Goal: Task Accomplishment & Management: Complete application form

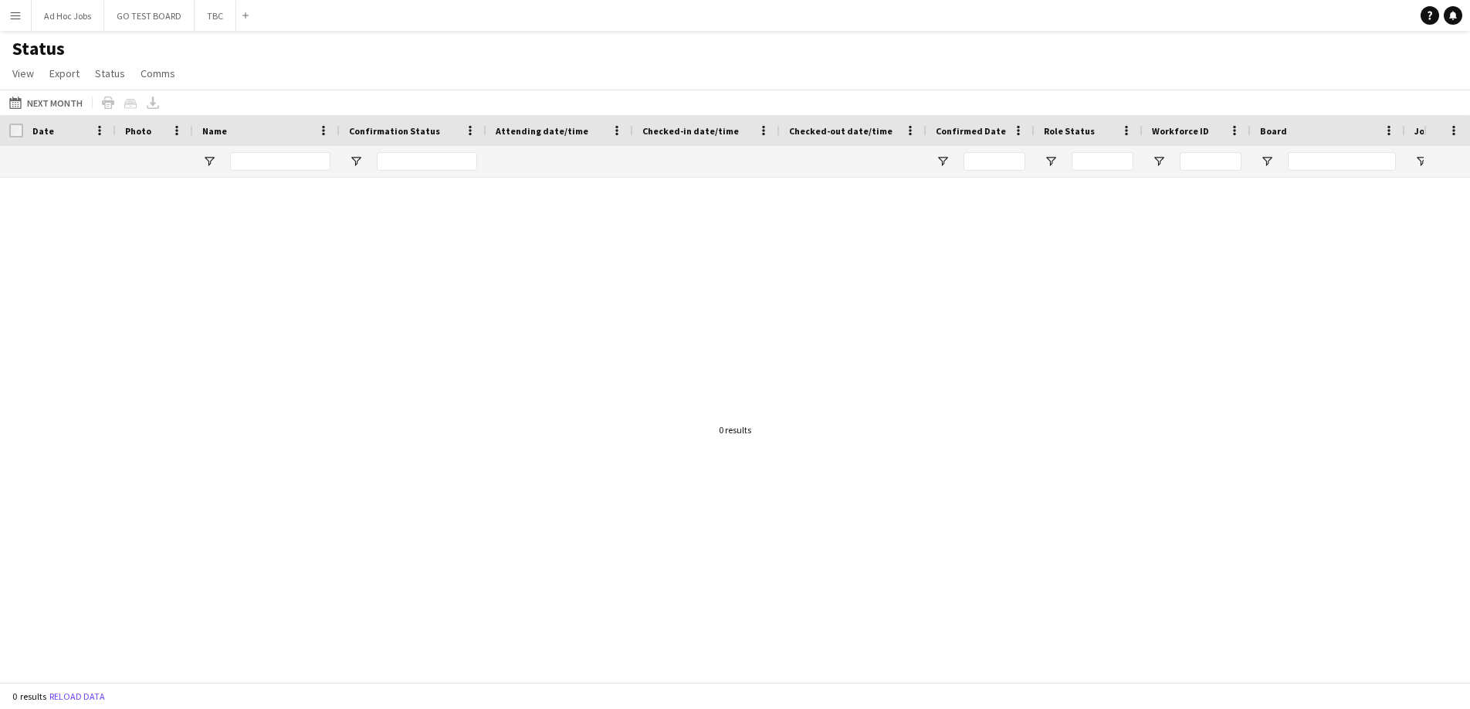
click at [22, 8] on button "Menu" at bounding box center [15, 15] width 31 height 31
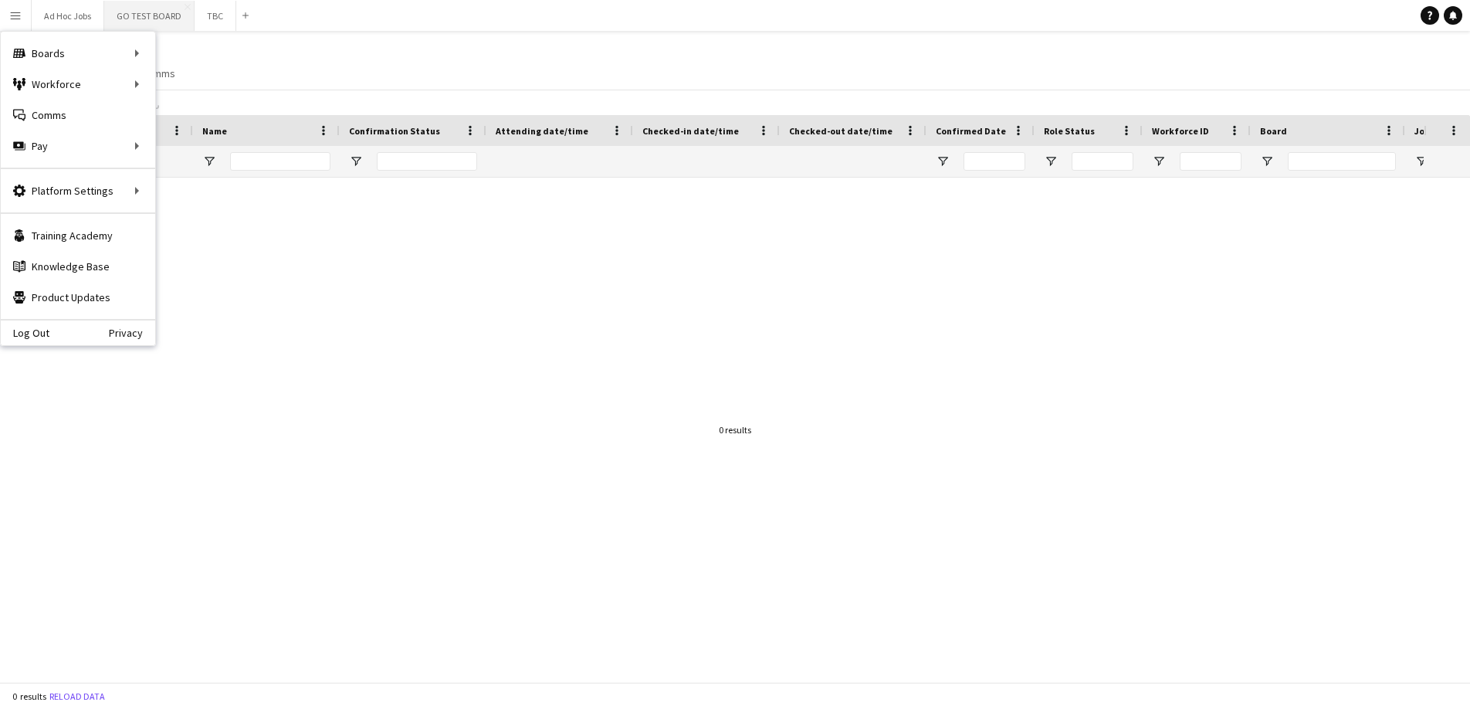
click at [151, 16] on button "GO TEST BOARD Close" at bounding box center [149, 16] width 90 height 30
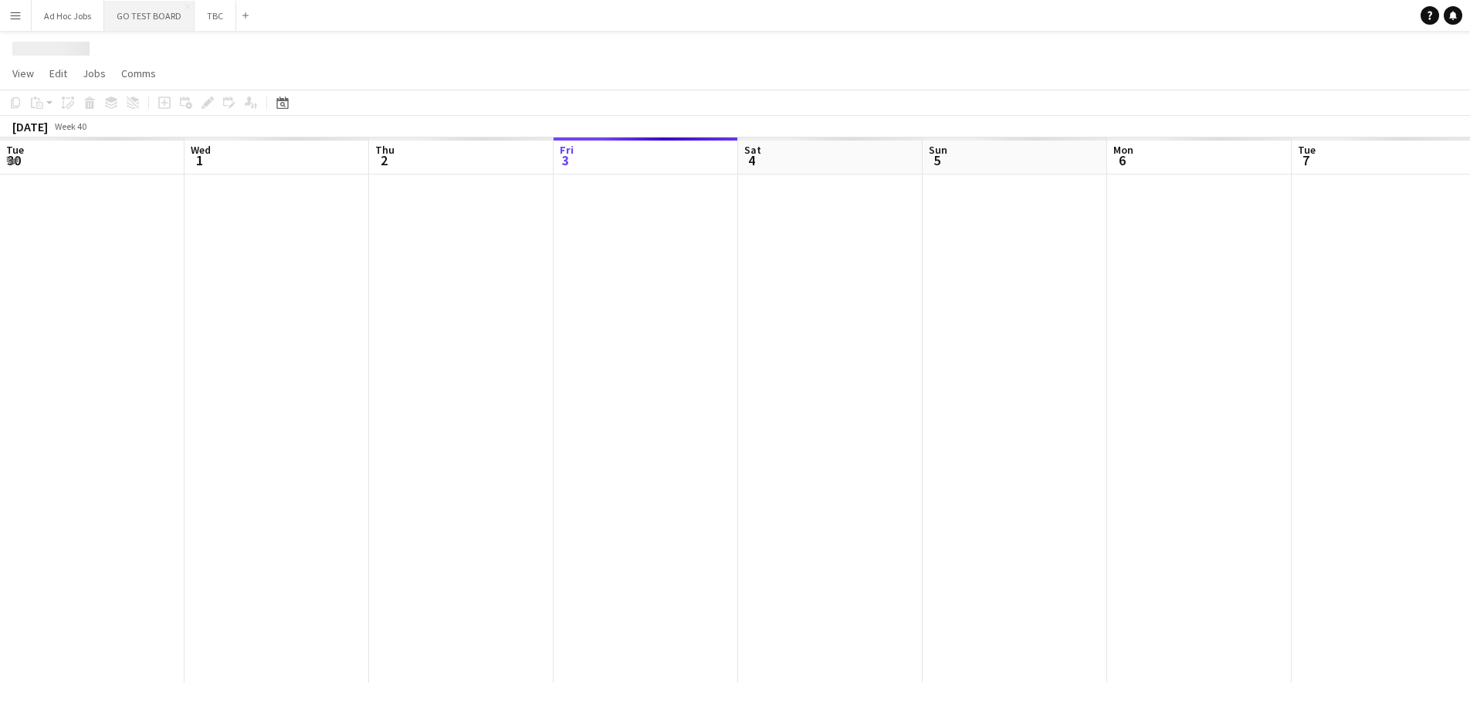
scroll to position [0, 369]
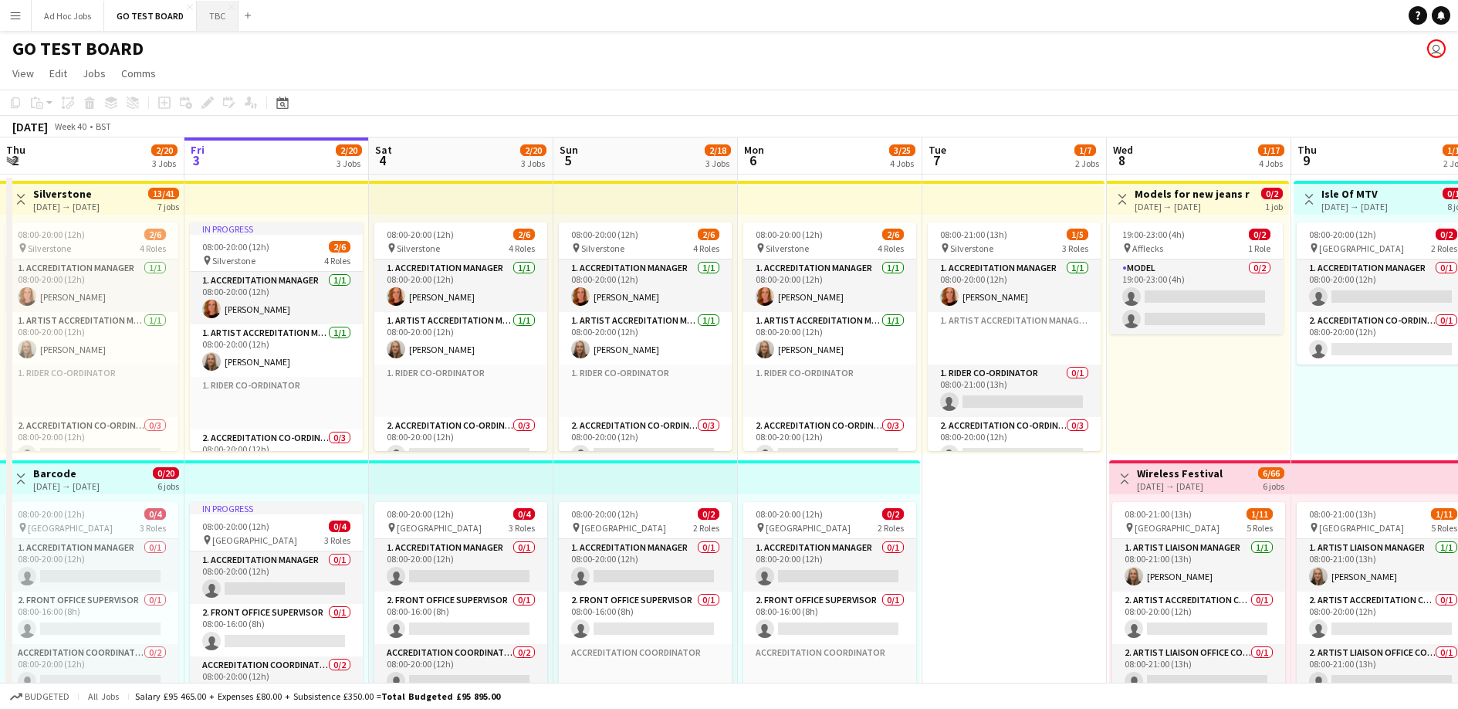
click at [223, 21] on button "TBC Close" at bounding box center [218, 16] width 42 height 30
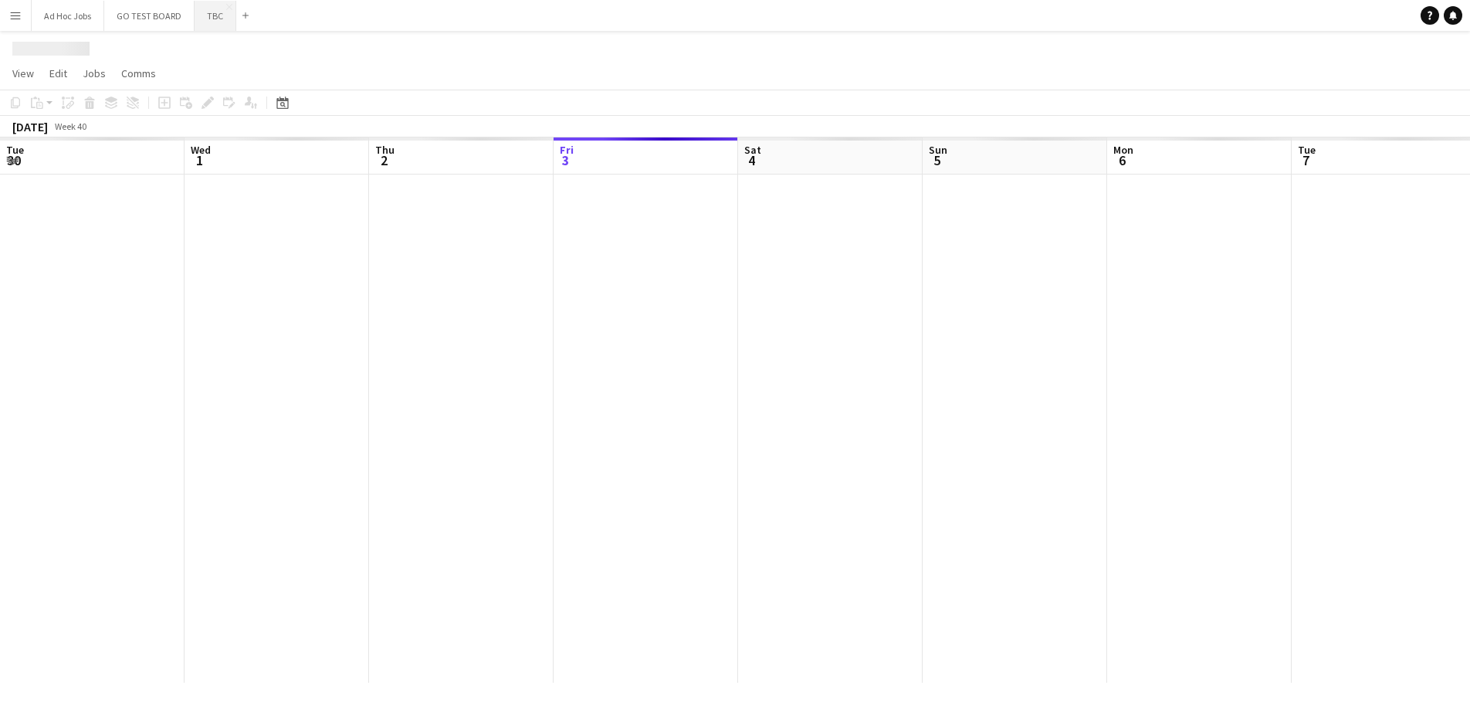
scroll to position [0, 369]
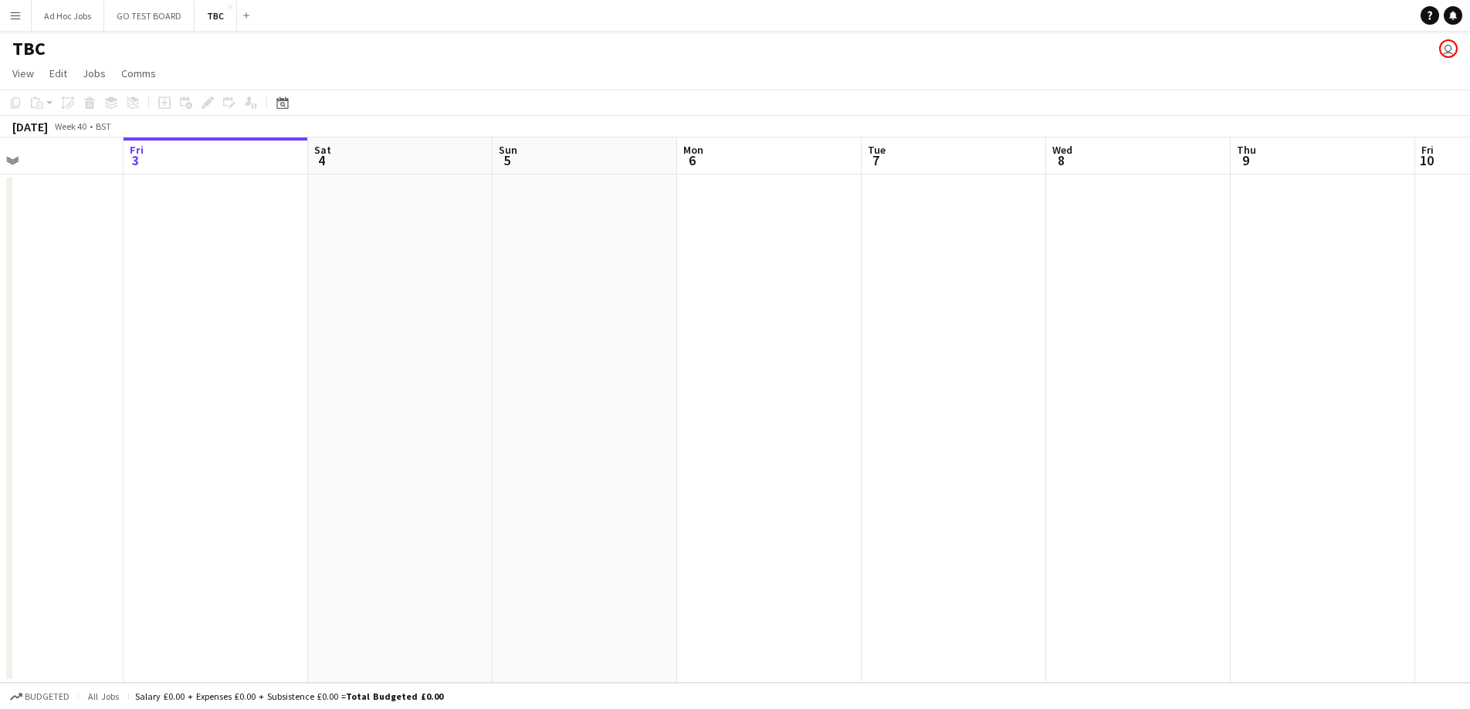
drag, startPoint x: 874, startPoint y: 351, endPoint x: 229, endPoint y: 334, distance: 645.7
click at [237, 333] on app-calendar-viewport "Tue 30 Wed 1 Thu 2 Fri 3 Sat 4 Sun 5 Mon 6 Tue 7 Wed 8 Thu 9 Fri 10 Sat 11 Sun …" at bounding box center [735, 409] width 1470 height 545
click at [889, 256] on app-date-cell at bounding box center [930, 428] width 185 height 508
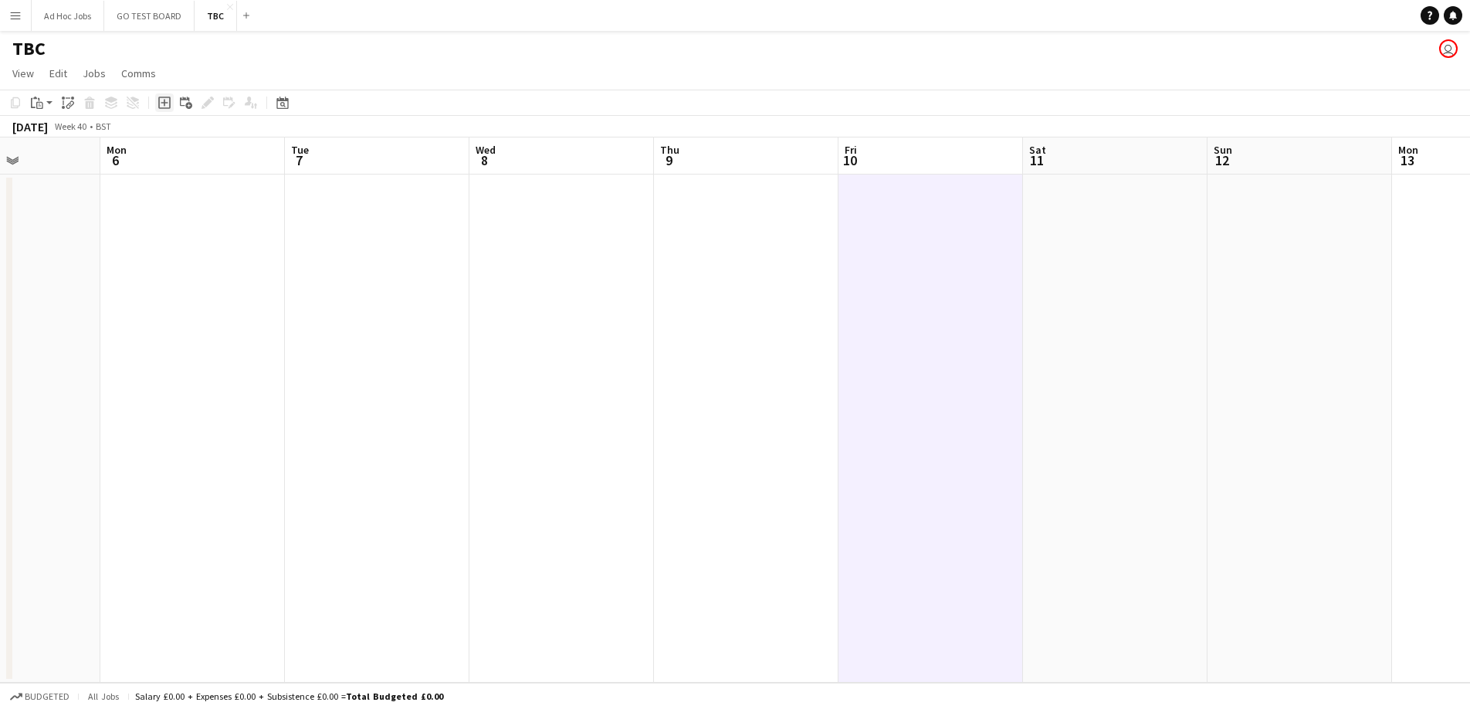
click at [165, 103] on icon "Add job" at bounding box center [164, 103] width 12 height 12
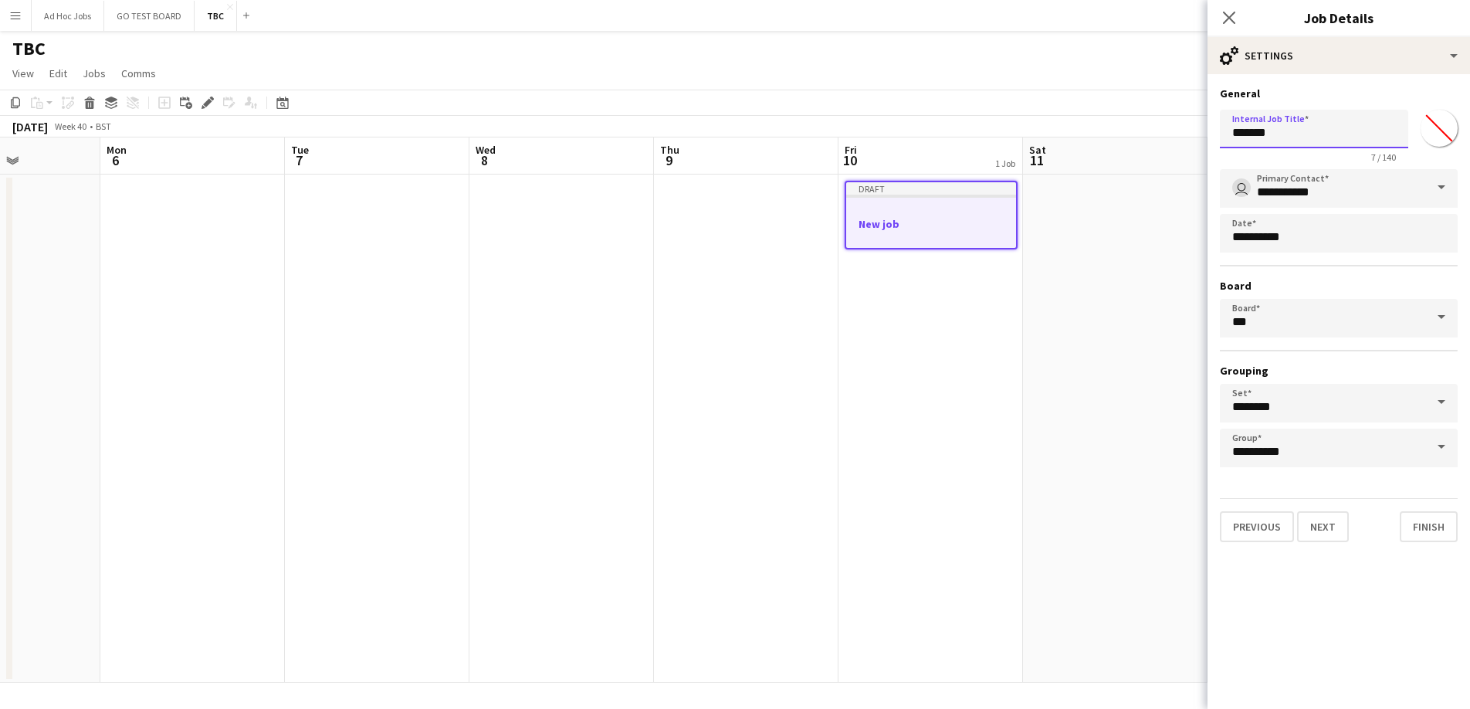
drag, startPoint x: 1294, startPoint y: 137, endPoint x: 1163, endPoint y: 133, distance: 130.5
click at [1163, 133] on body "Menu Boards Boards Boards All jobs Status Workforce Workforce My Workforce Recr…" at bounding box center [735, 354] width 1470 height 709
type input "*"
type input "*******"
click at [1442, 181] on span at bounding box center [1441, 187] width 32 height 37
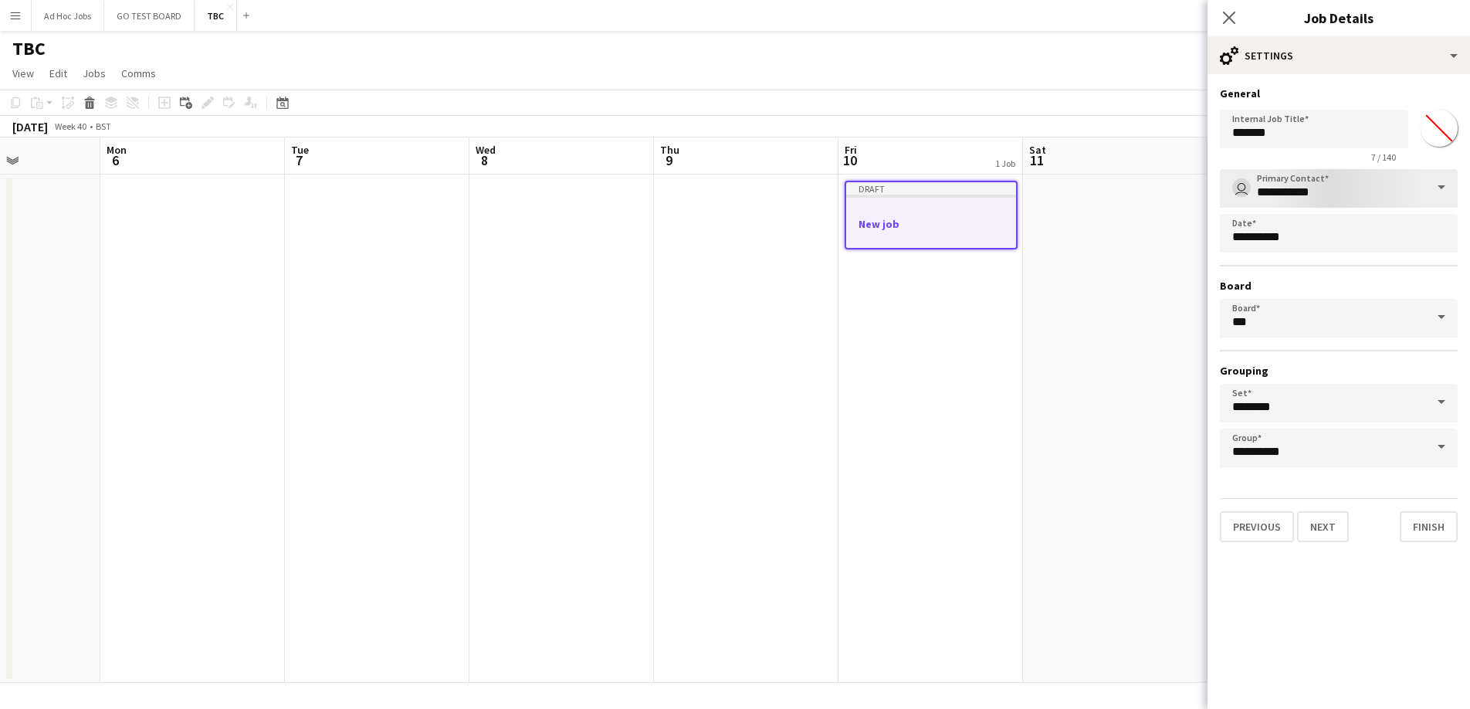
click at [1438, 185] on span at bounding box center [1441, 187] width 32 height 37
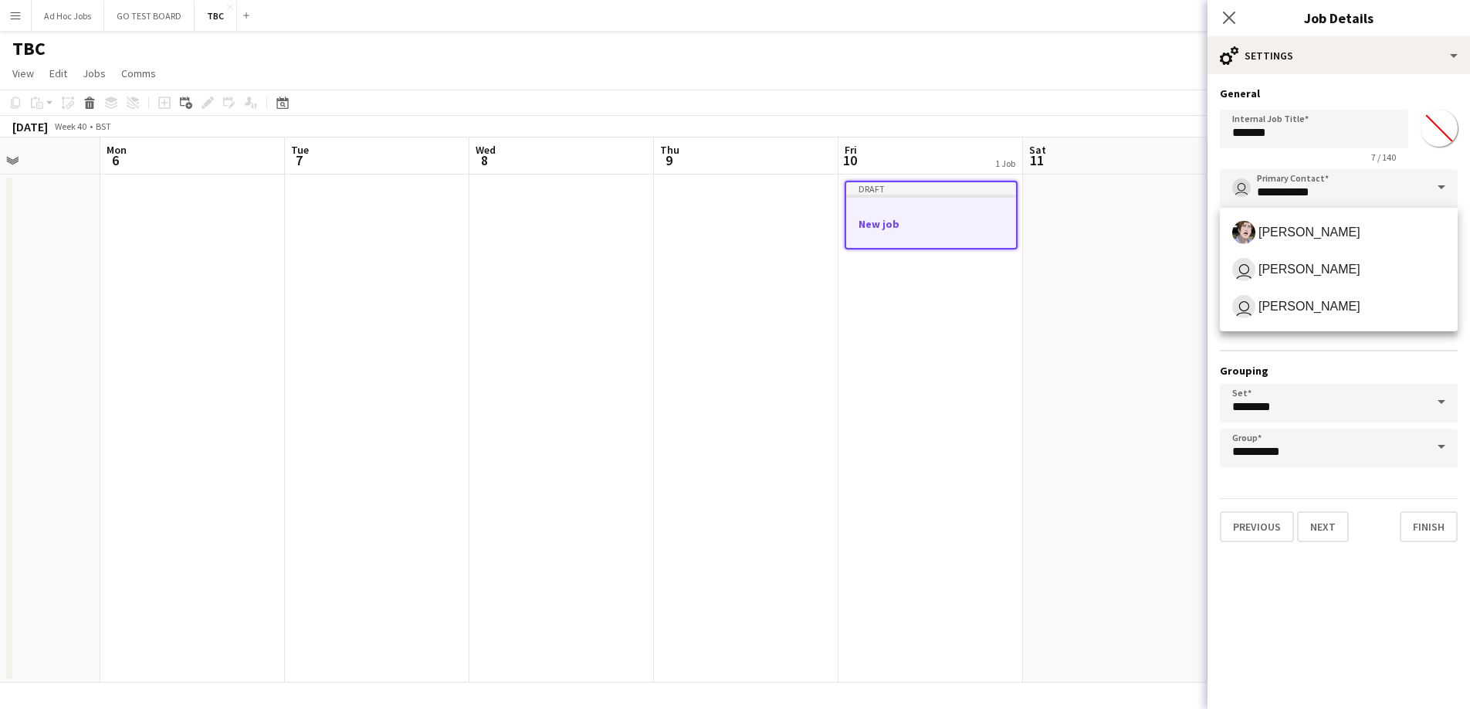
click at [1438, 185] on span at bounding box center [1441, 187] width 32 height 37
click at [1147, 272] on app-date-cell at bounding box center [1115, 428] width 185 height 508
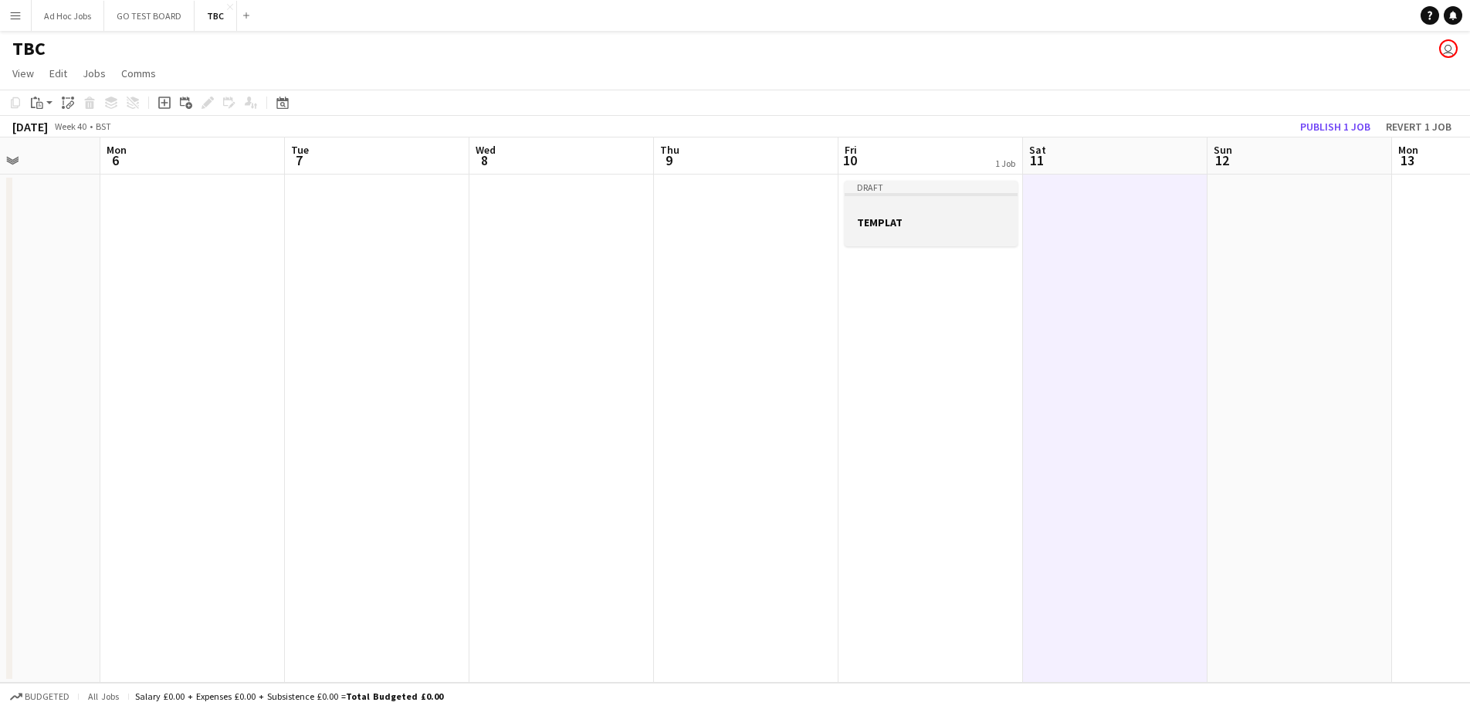
click at [925, 241] on div at bounding box center [931, 235] width 173 height 12
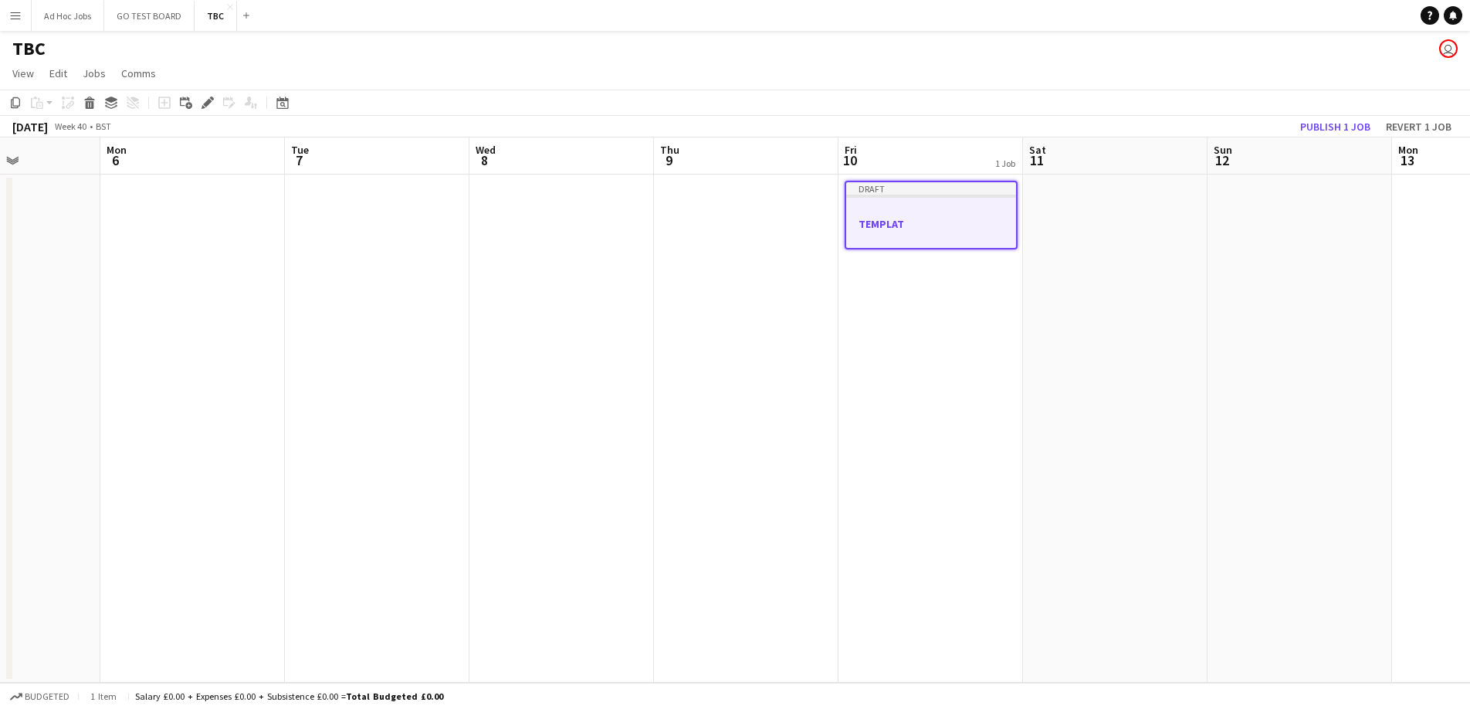
click at [930, 219] on h3 "TEMPLAT" at bounding box center [931, 224] width 170 height 14
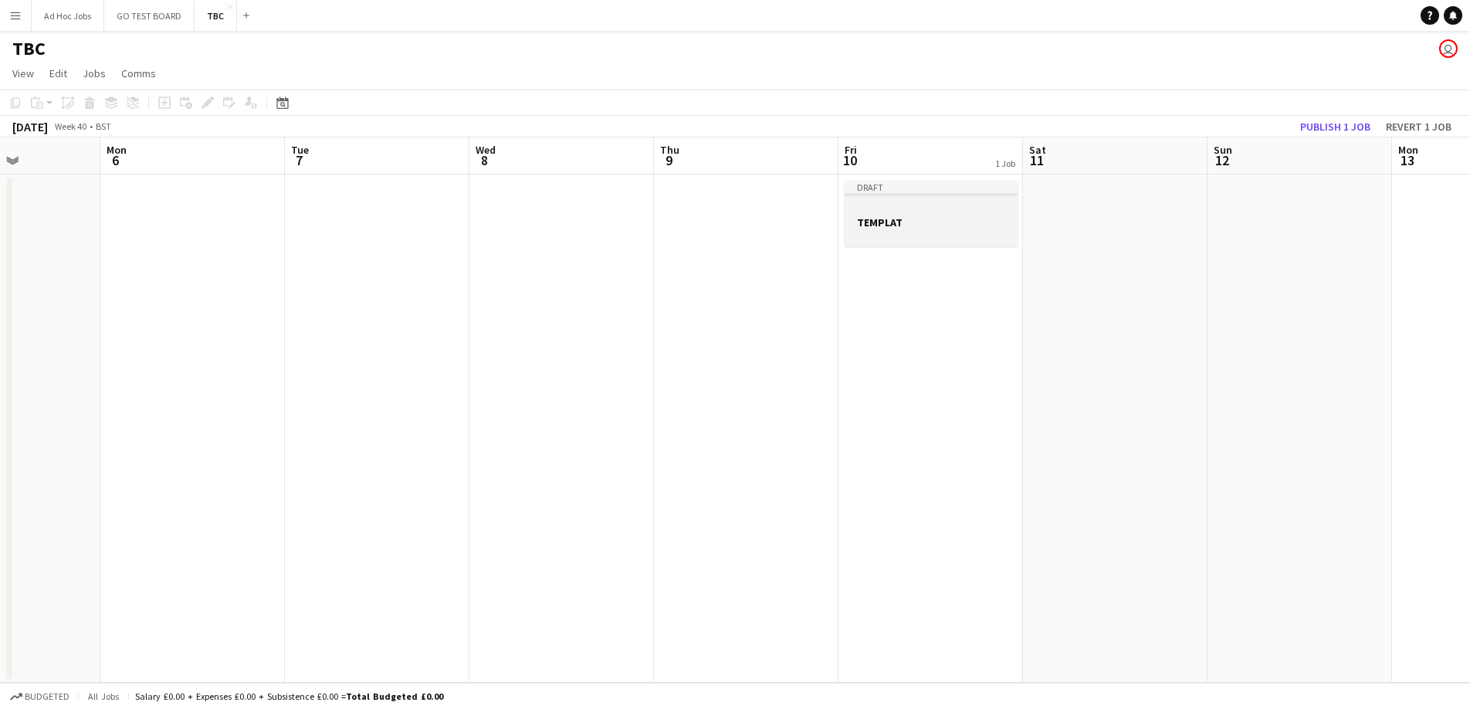
click at [930, 219] on h3 "TEMPLAT" at bounding box center [931, 222] width 173 height 14
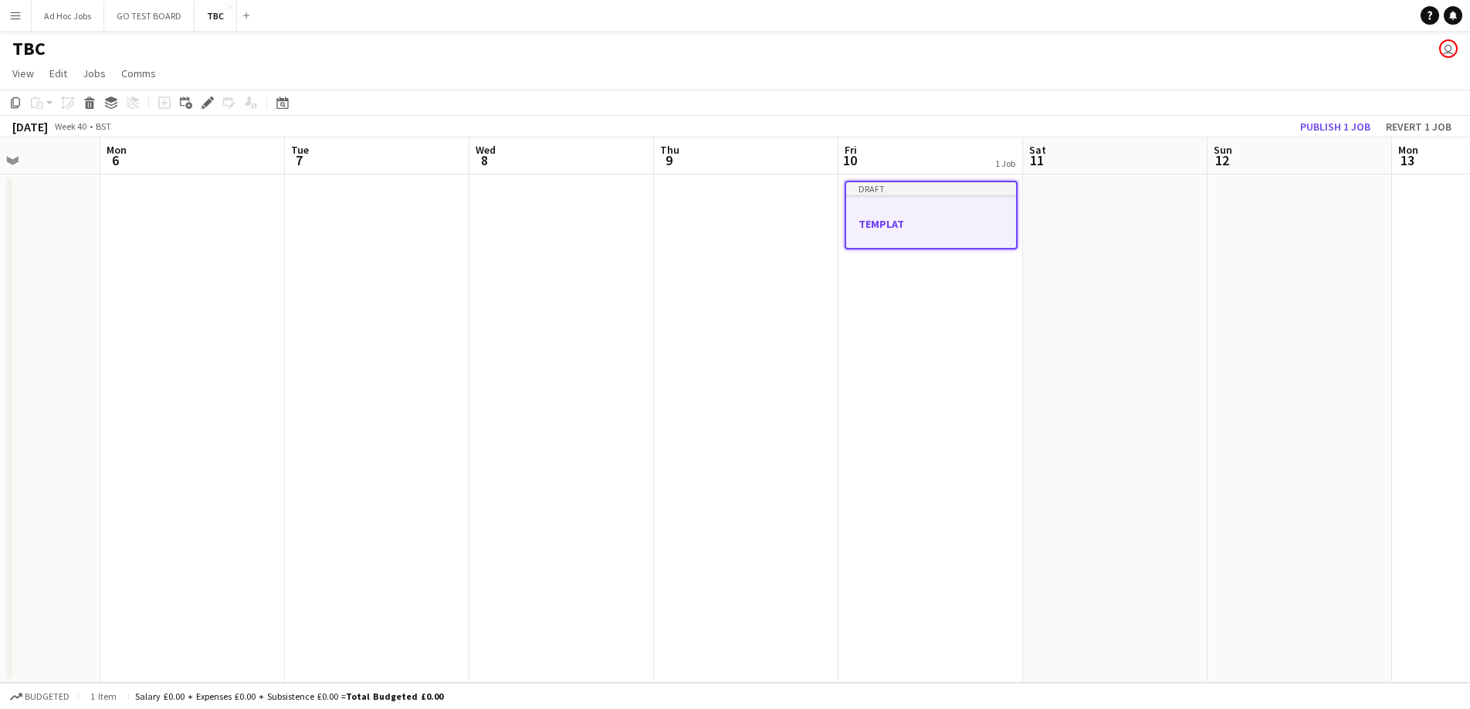
click at [903, 232] on div at bounding box center [931, 237] width 170 height 12
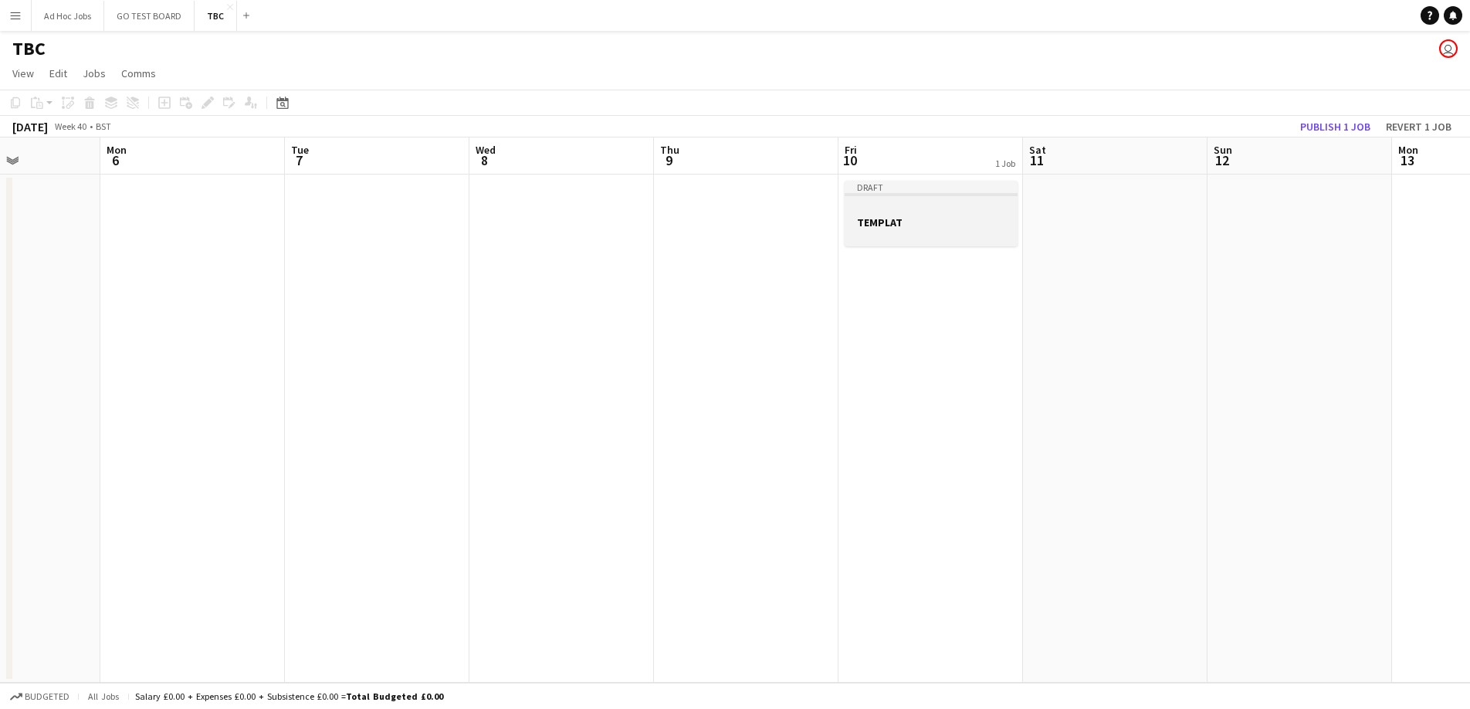
click at [871, 214] on app-job-card "Draft TEMPLAT" at bounding box center [931, 214] width 173 height 66
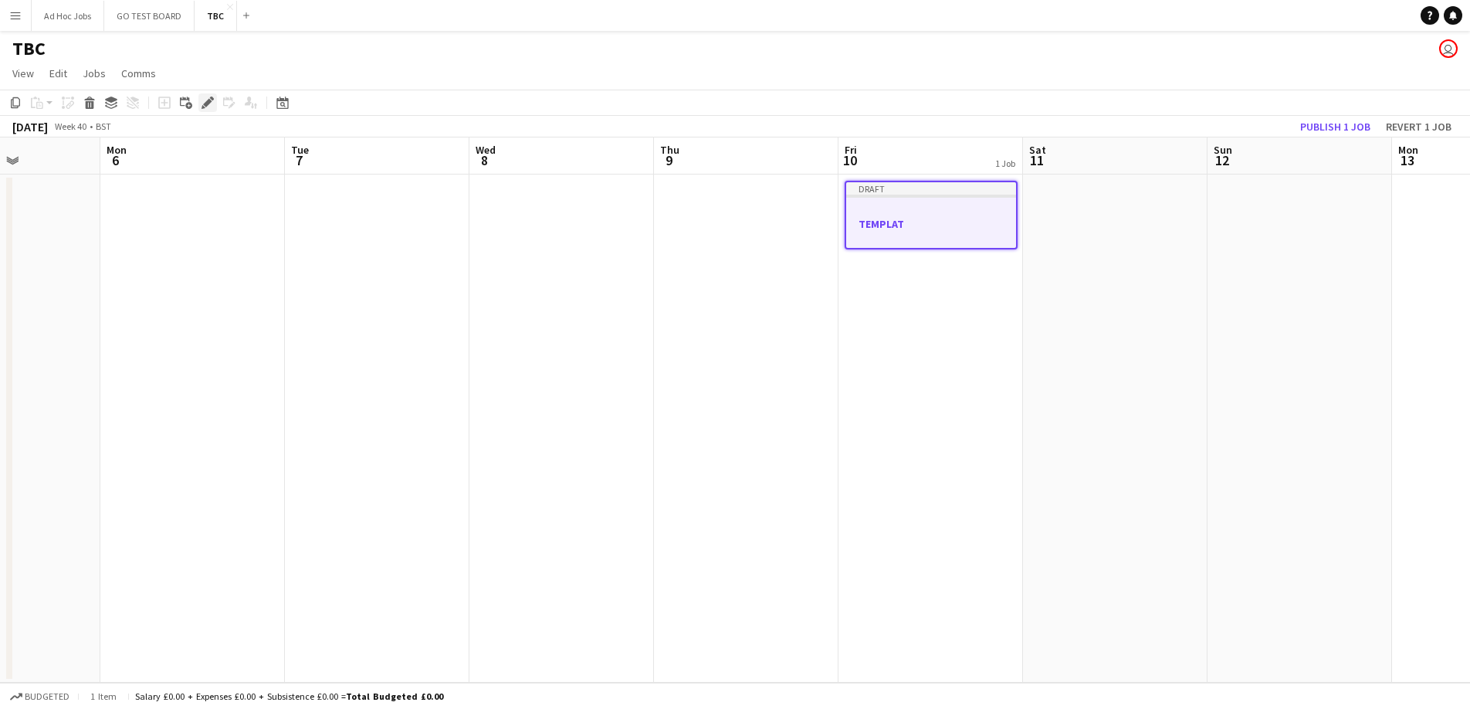
click at [209, 104] on icon "Edit" at bounding box center [208, 103] width 12 height 12
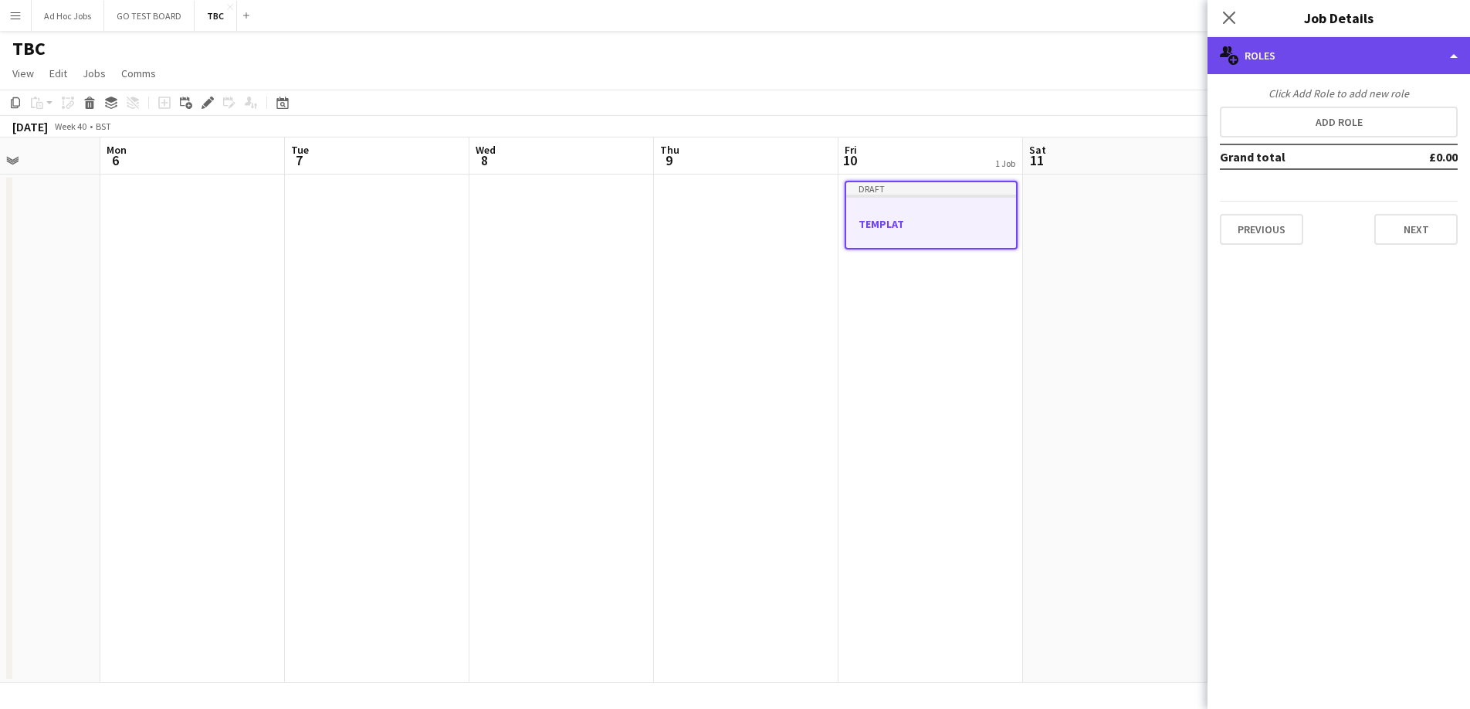
click at [1445, 58] on div "multiple-users-add Roles" at bounding box center [1338, 55] width 262 height 37
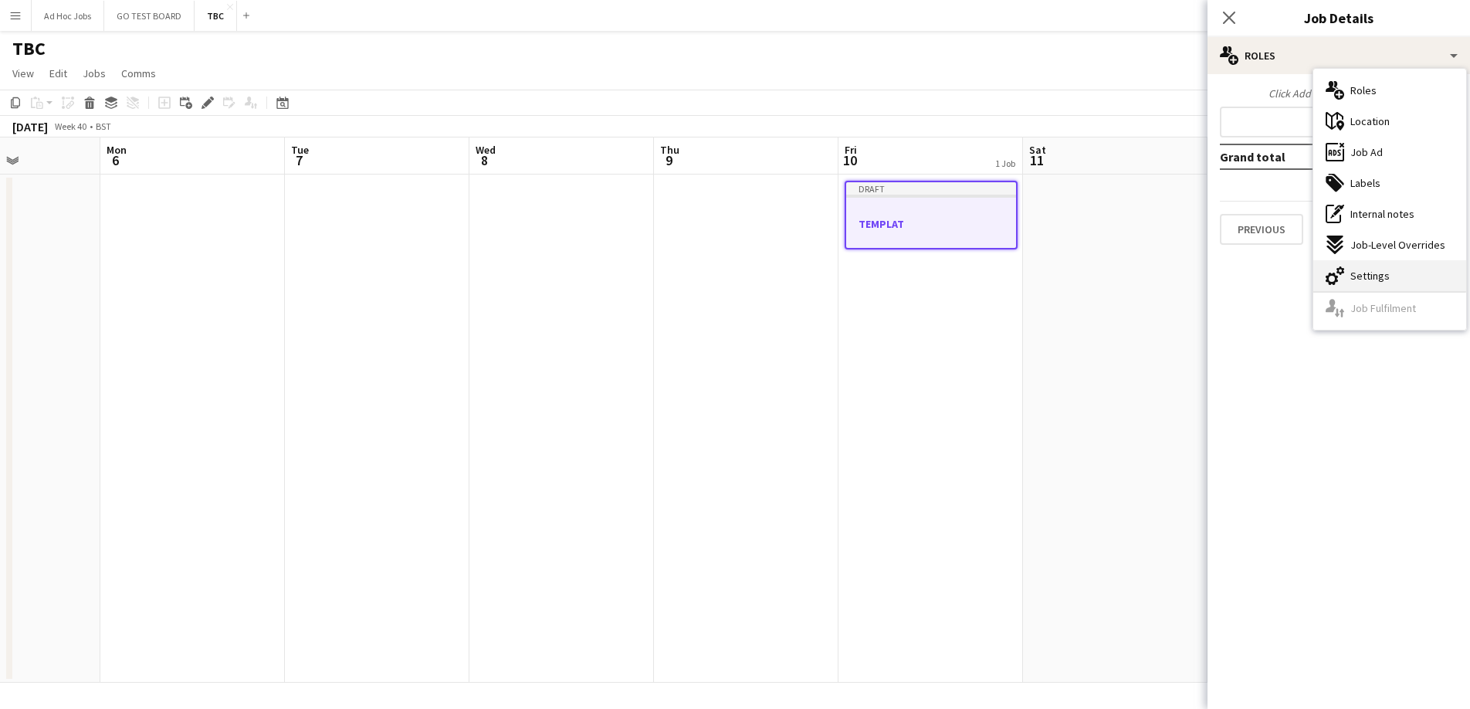
click at [1356, 281] on span "Settings" at bounding box center [1369, 276] width 39 height 14
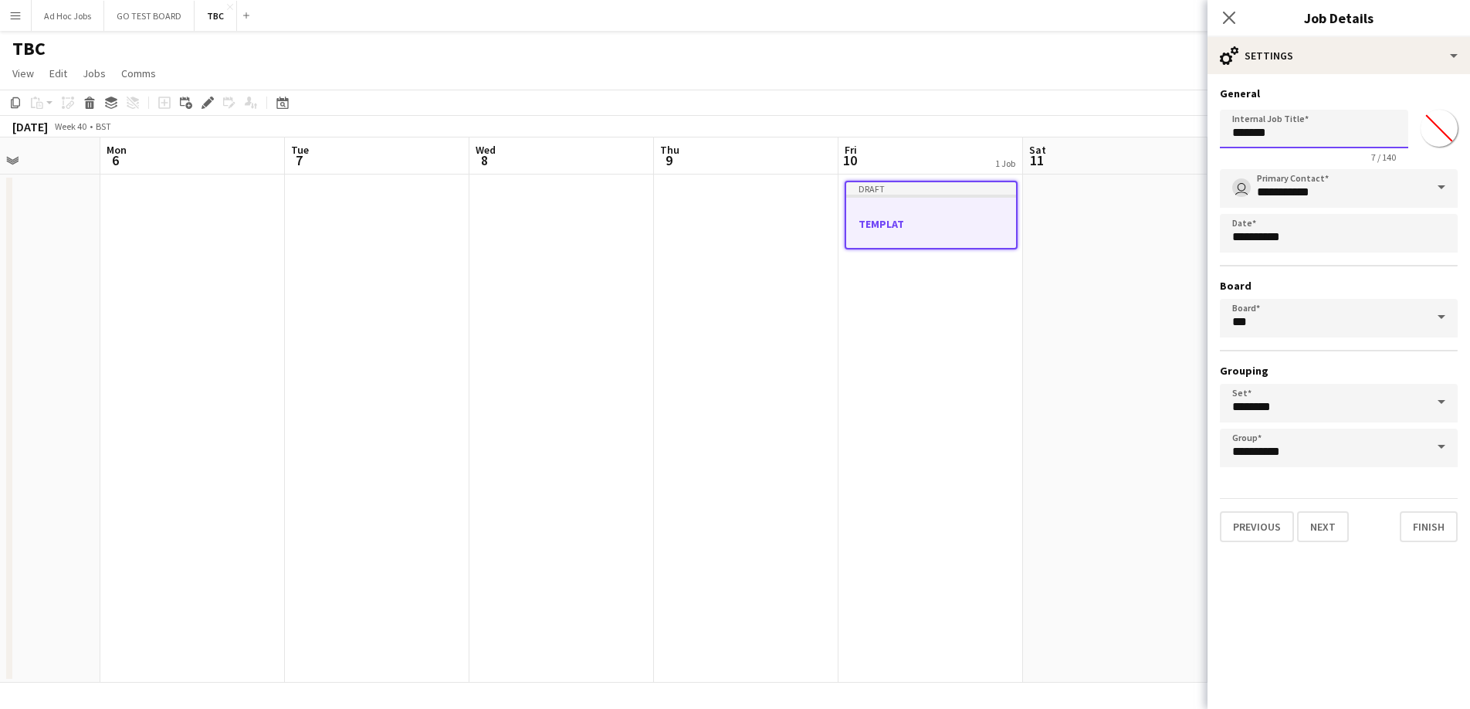
click at [1290, 132] on input "*******" at bounding box center [1314, 129] width 188 height 39
type input "**********"
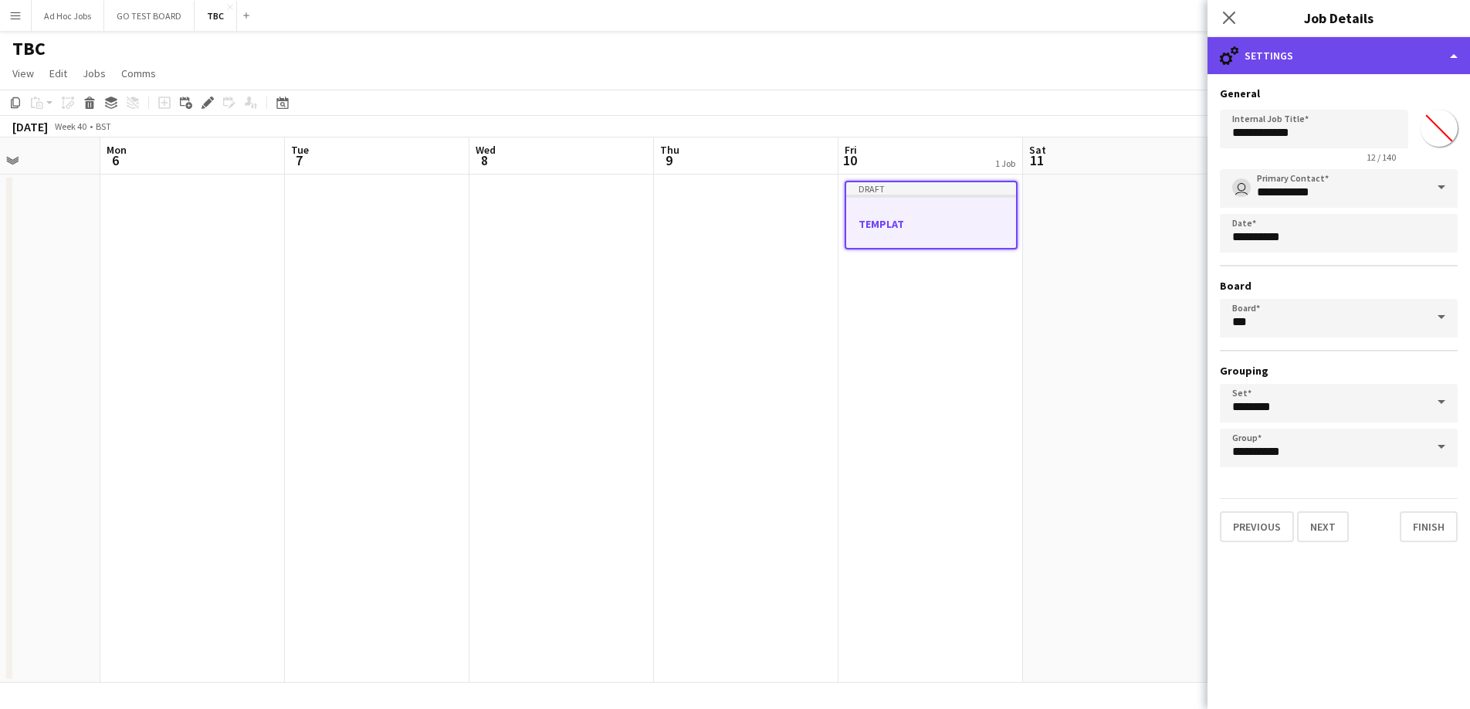
click at [1451, 59] on div "cog-double-3 Settings" at bounding box center [1338, 55] width 262 height 37
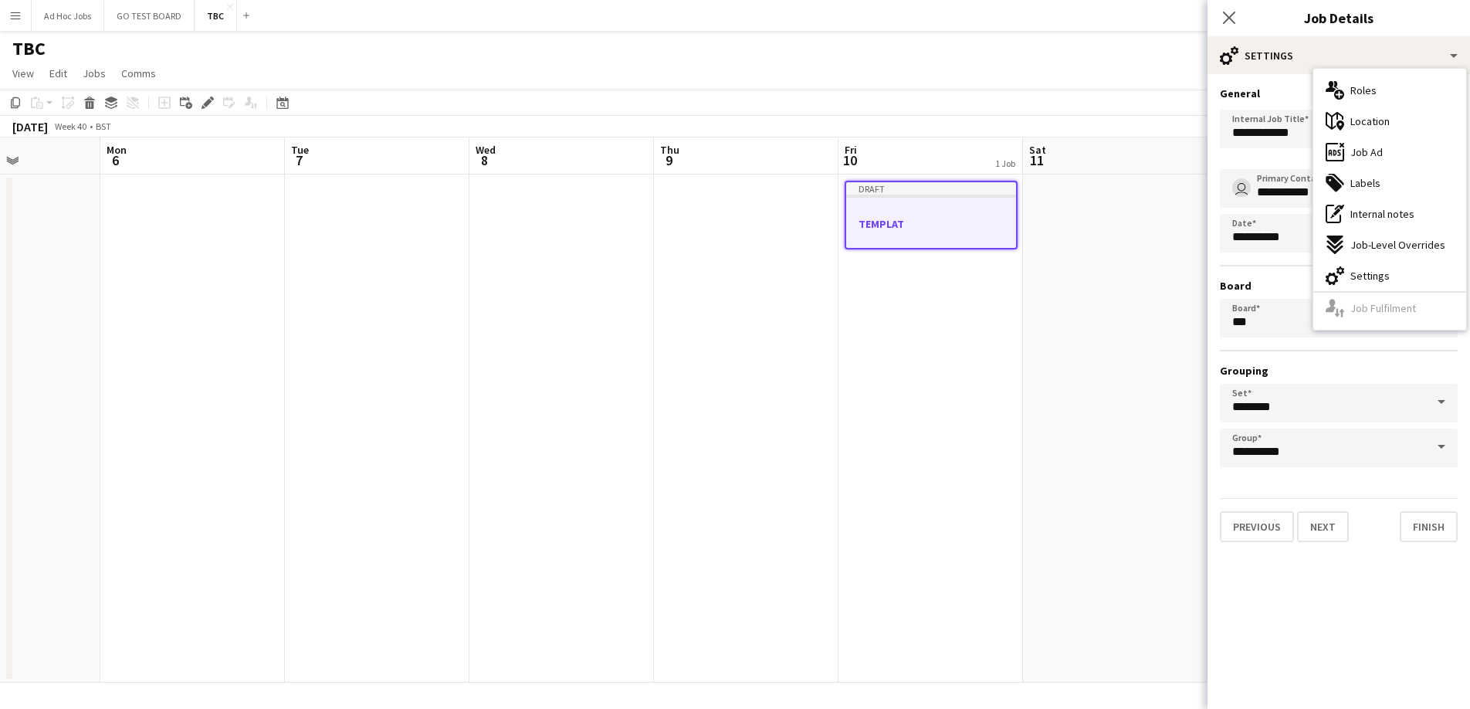
click at [1293, 91] on h3 "General" at bounding box center [1339, 93] width 238 height 14
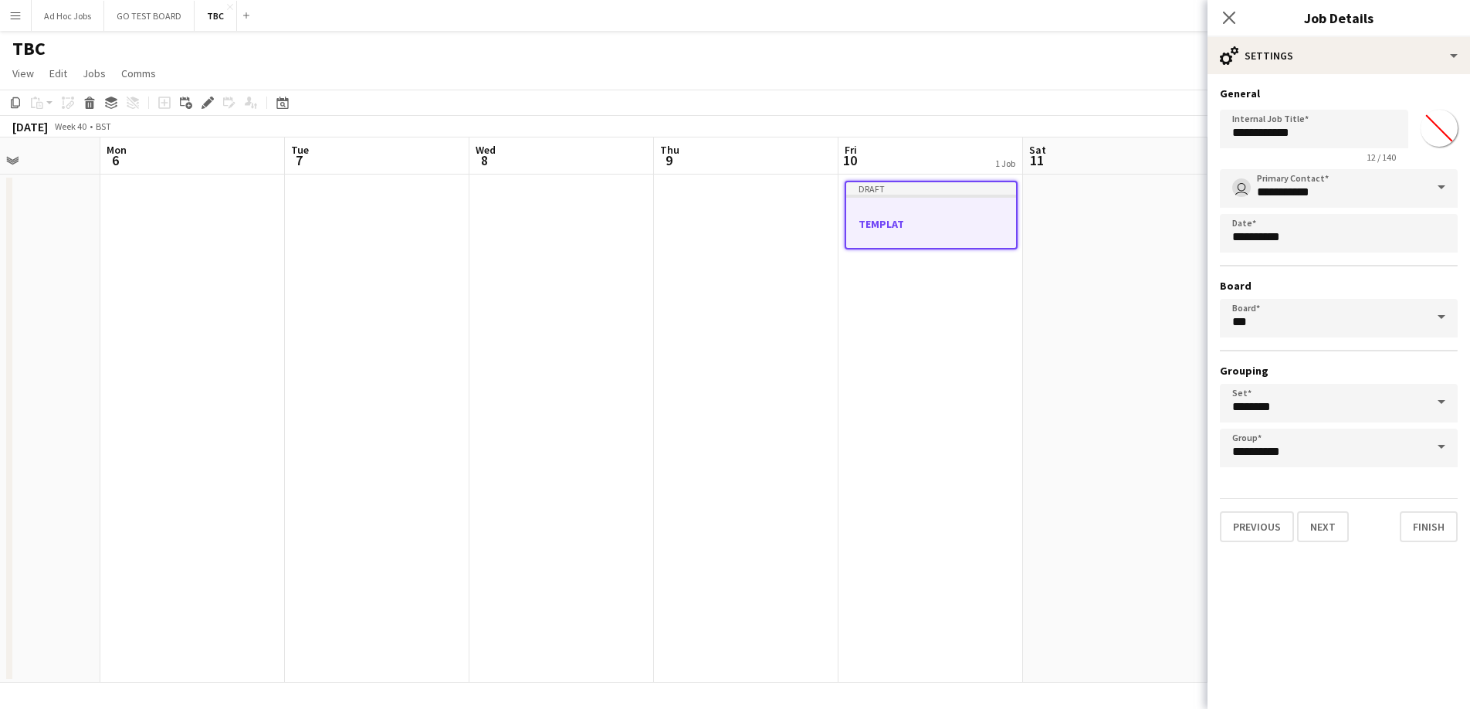
click at [1438, 130] on input "*******" at bounding box center [1439, 128] width 56 height 56
type input "*******"
click at [1334, 524] on button "Next" at bounding box center [1323, 526] width 52 height 31
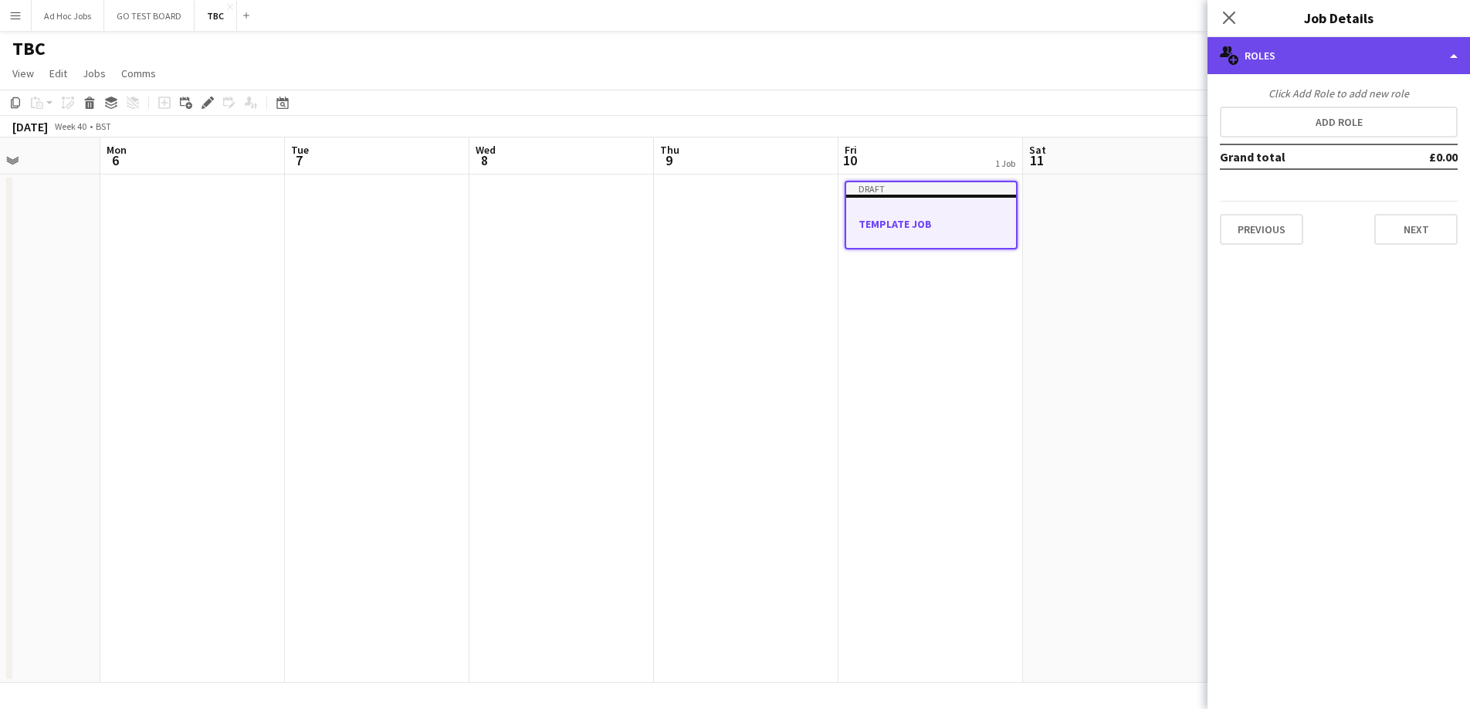
click at [1455, 56] on div "multiple-users-add Roles" at bounding box center [1338, 55] width 262 height 37
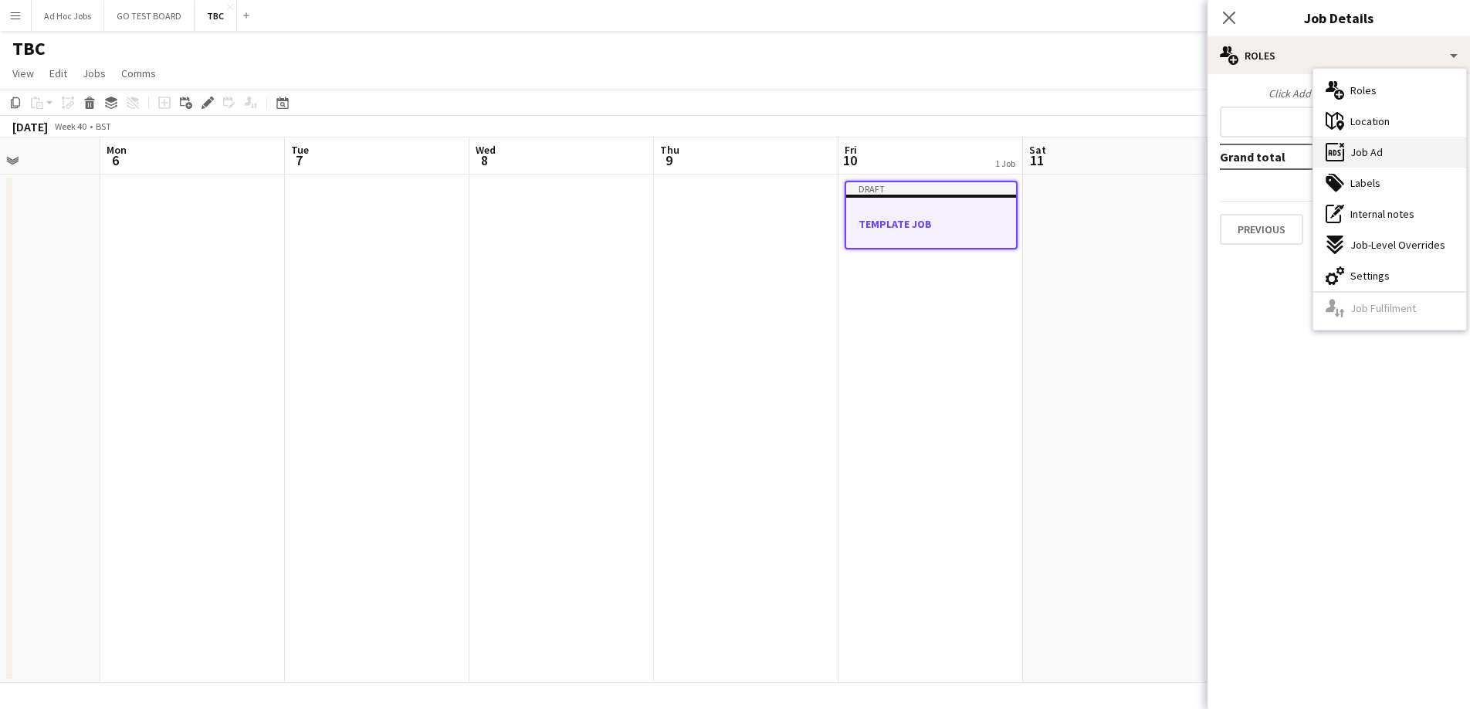
click at [1374, 148] on span "Job Ad" at bounding box center [1366, 152] width 32 height 14
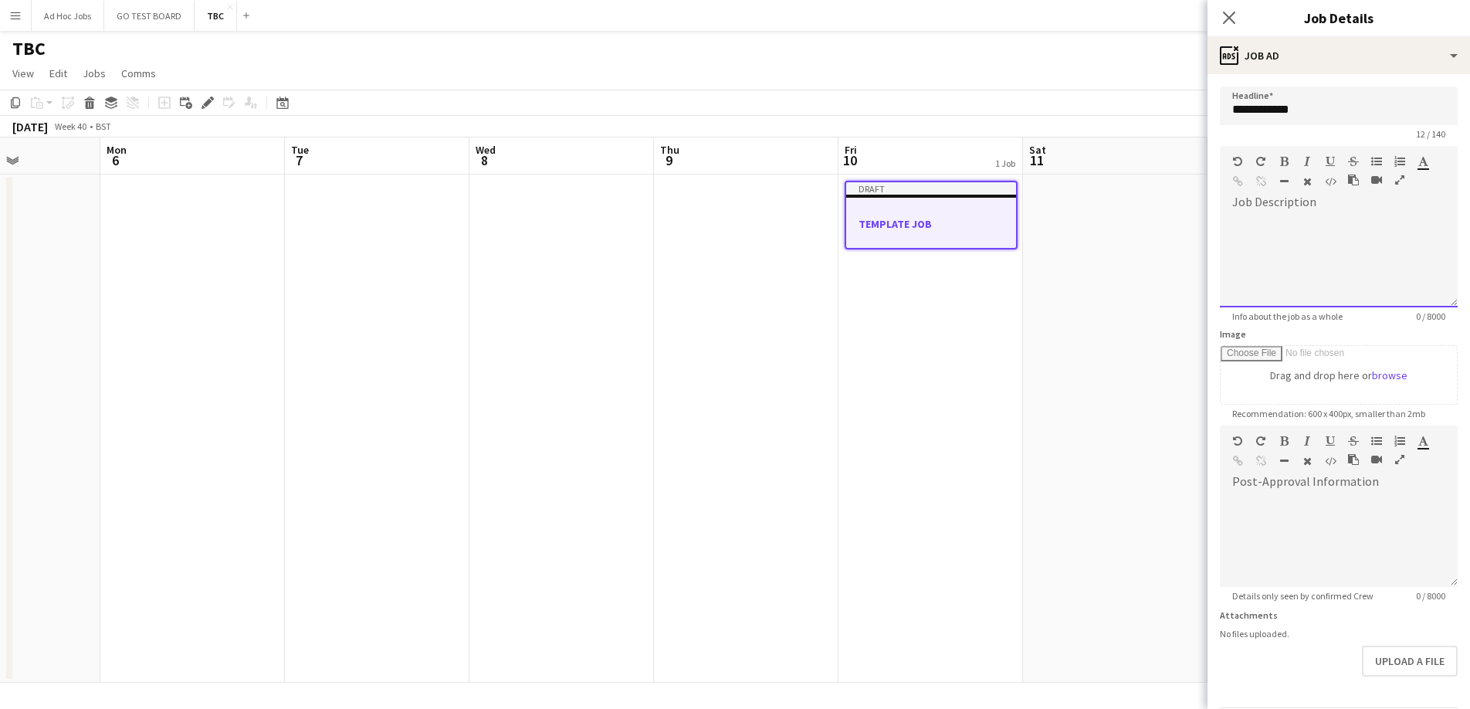
click at [1282, 212] on div at bounding box center [1339, 255] width 238 height 103
paste div
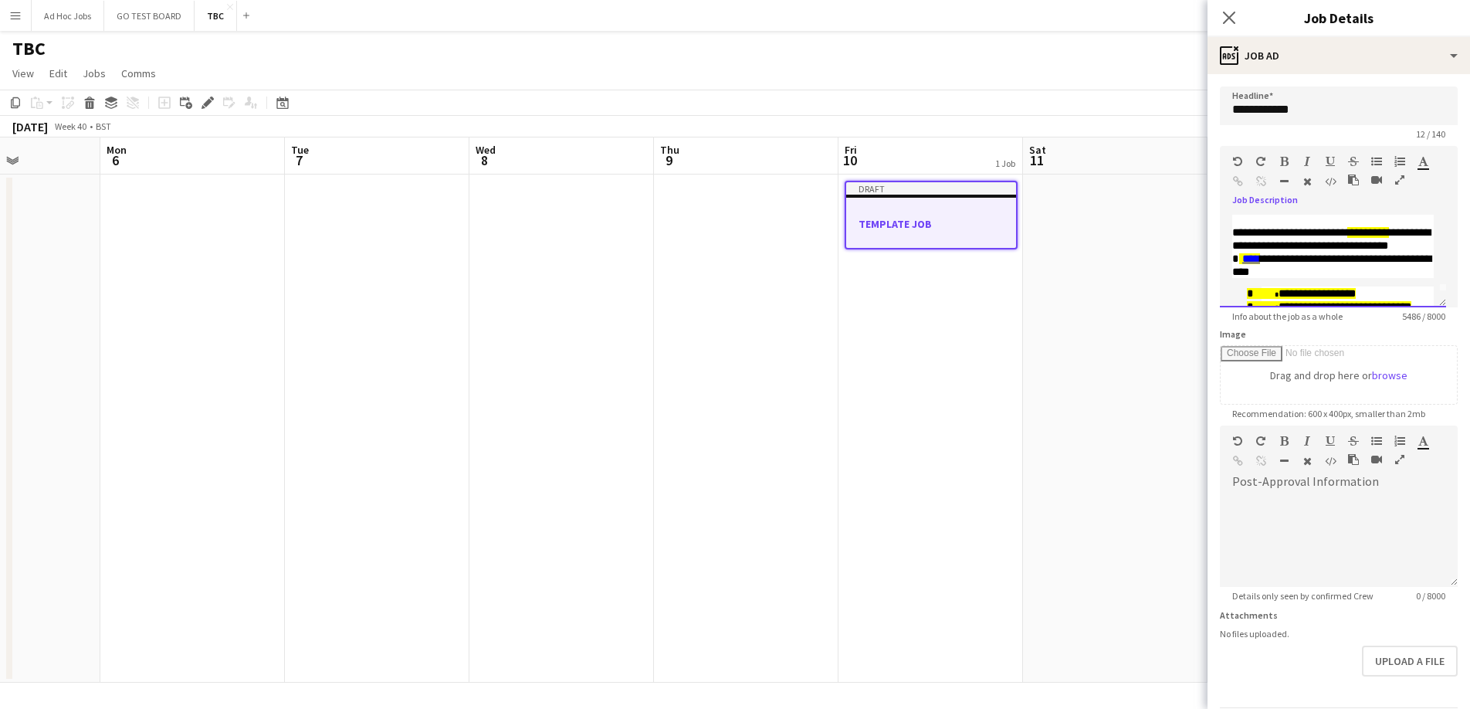
scroll to position [0, 0]
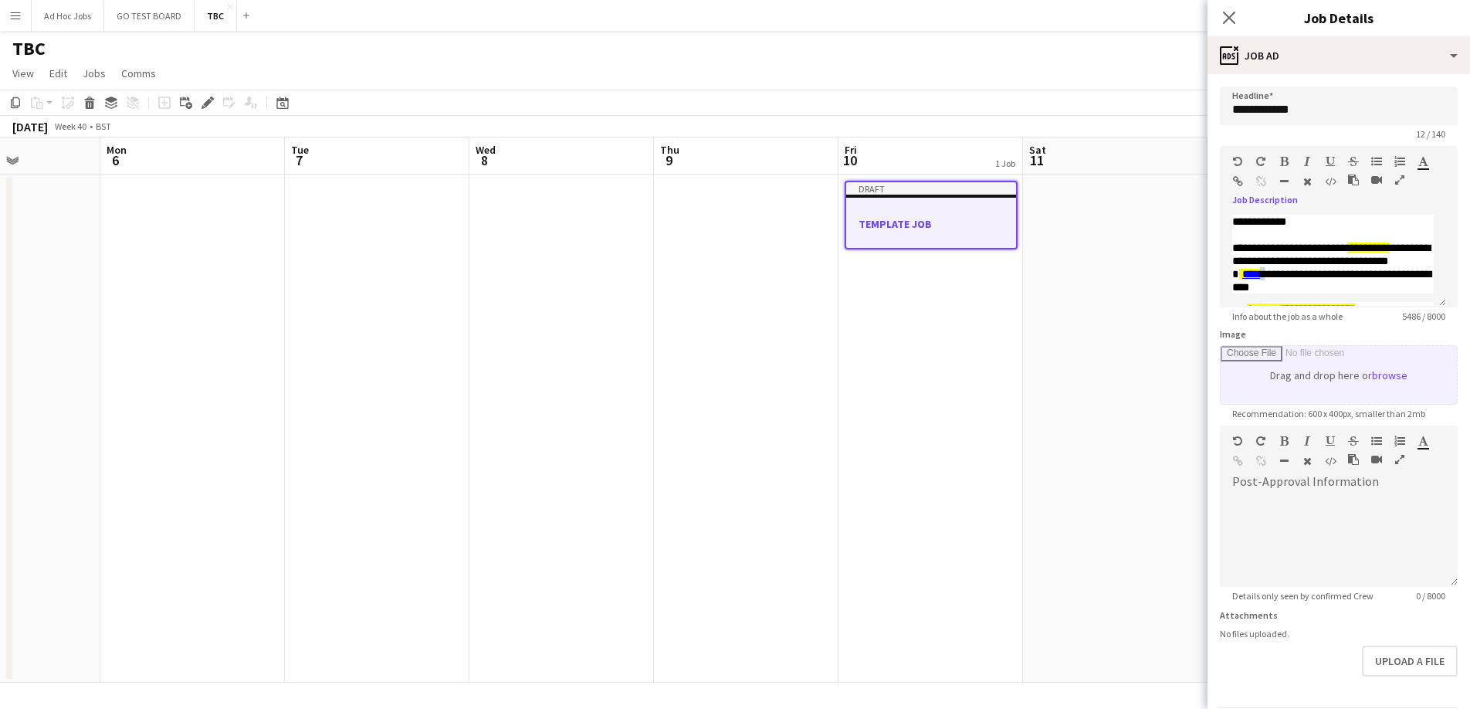
click at [1380, 374] on input "Image" at bounding box center [1339, 375] width 236 height 58
drag, startPoint x: 1241, startPoint y: 232, endPoint x: 1231, endPoint y: 216, distance: 18.7
click at [1231, 216] on div "**********" at bounding box center [1333, 261] width 226 height 93
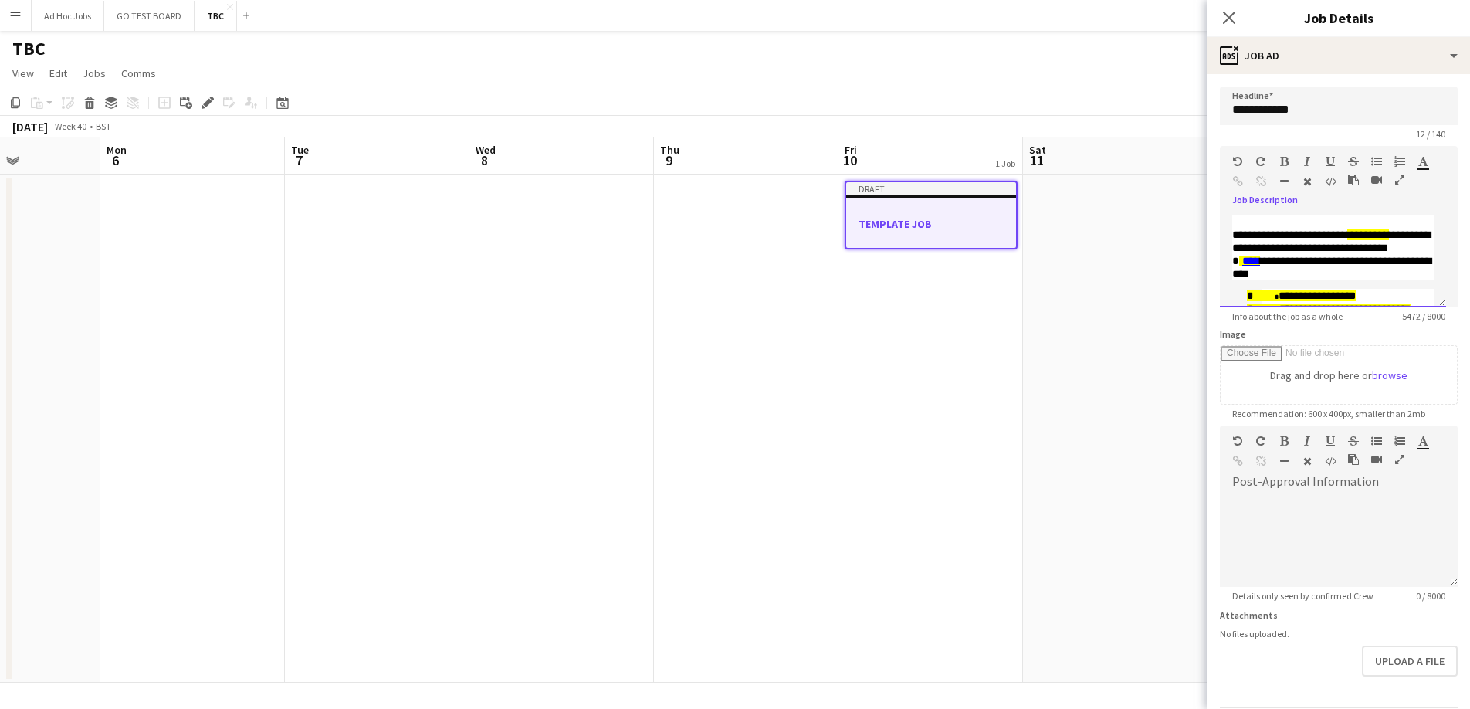
click at [1234, 232] on span "**********" at bounding box center [1331, 247] width 198 height 37
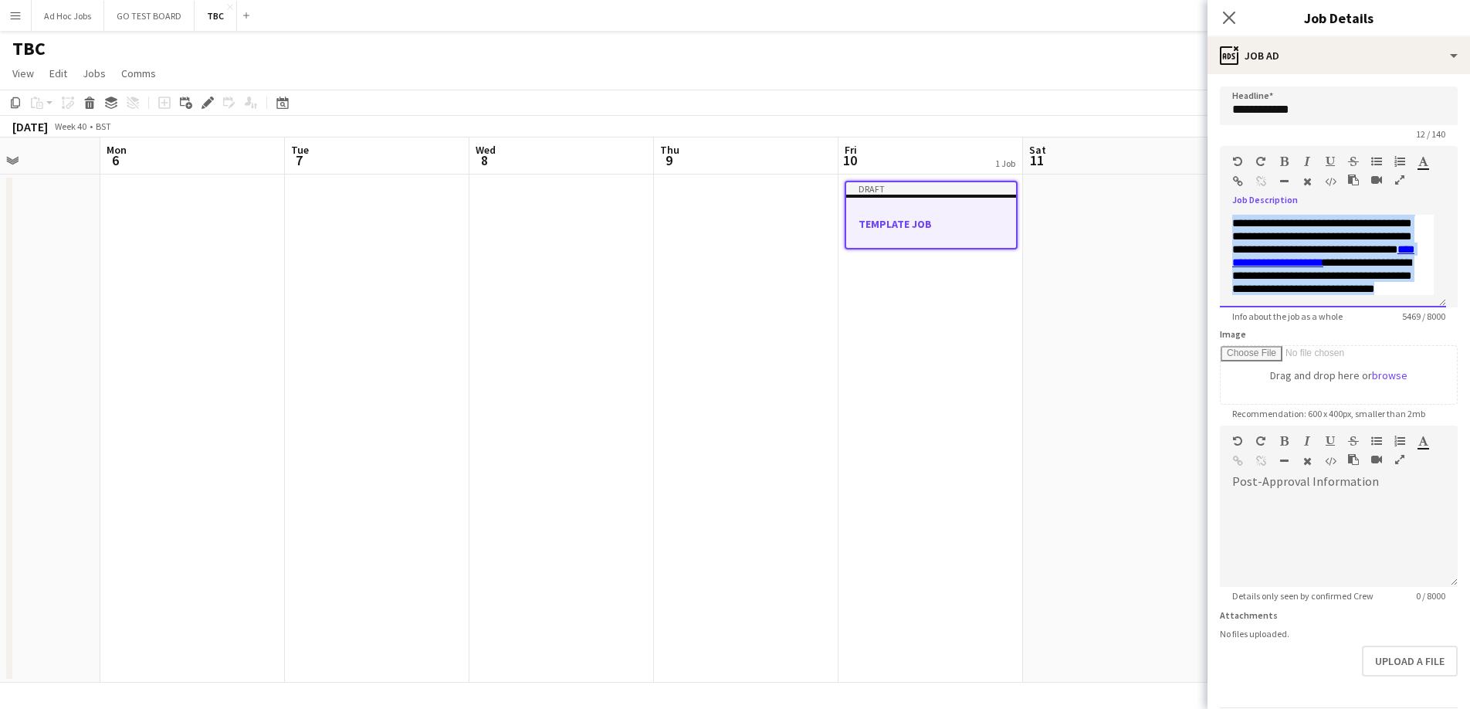
scroll to position [2638, 0]
drag, startPoint x: 1232, startPoint y: 220, endPoint x: 1352, endPoint y: 319, distance: 155.2
click at [1352, 319] on app-form-group "**********" at bounding box center [1339, 234] width 238 height 176
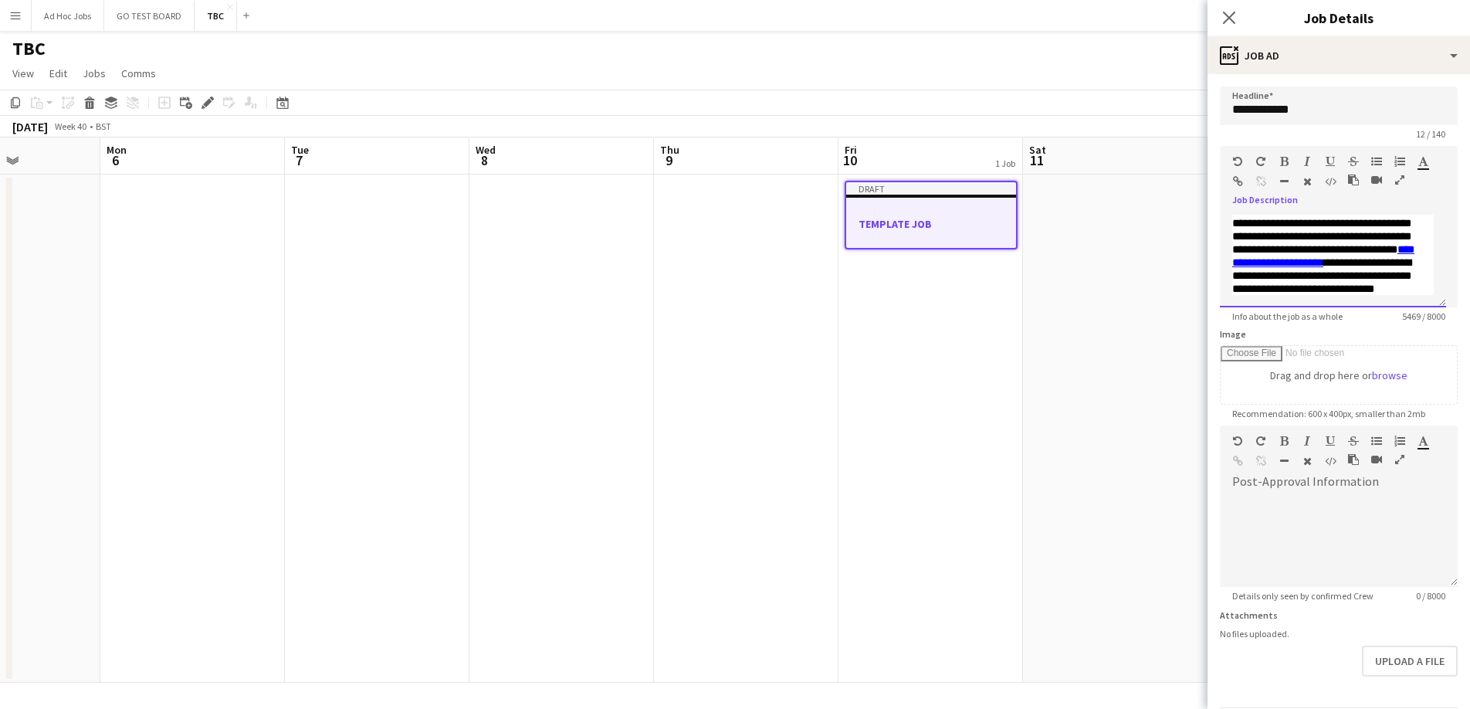
scroll to position [0, 0]
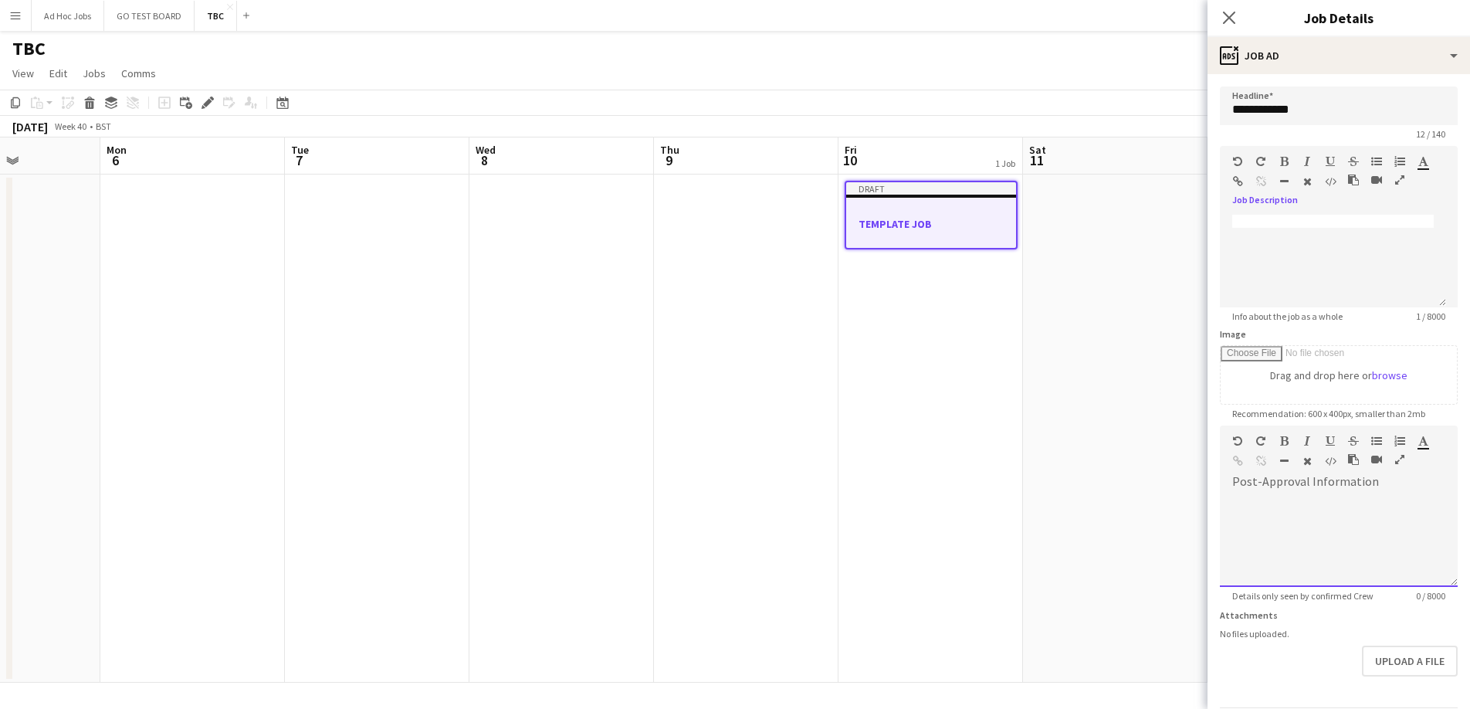
click at [1239, 496] on span at bounding box center [1232, 494] width 25 height 22
paste div
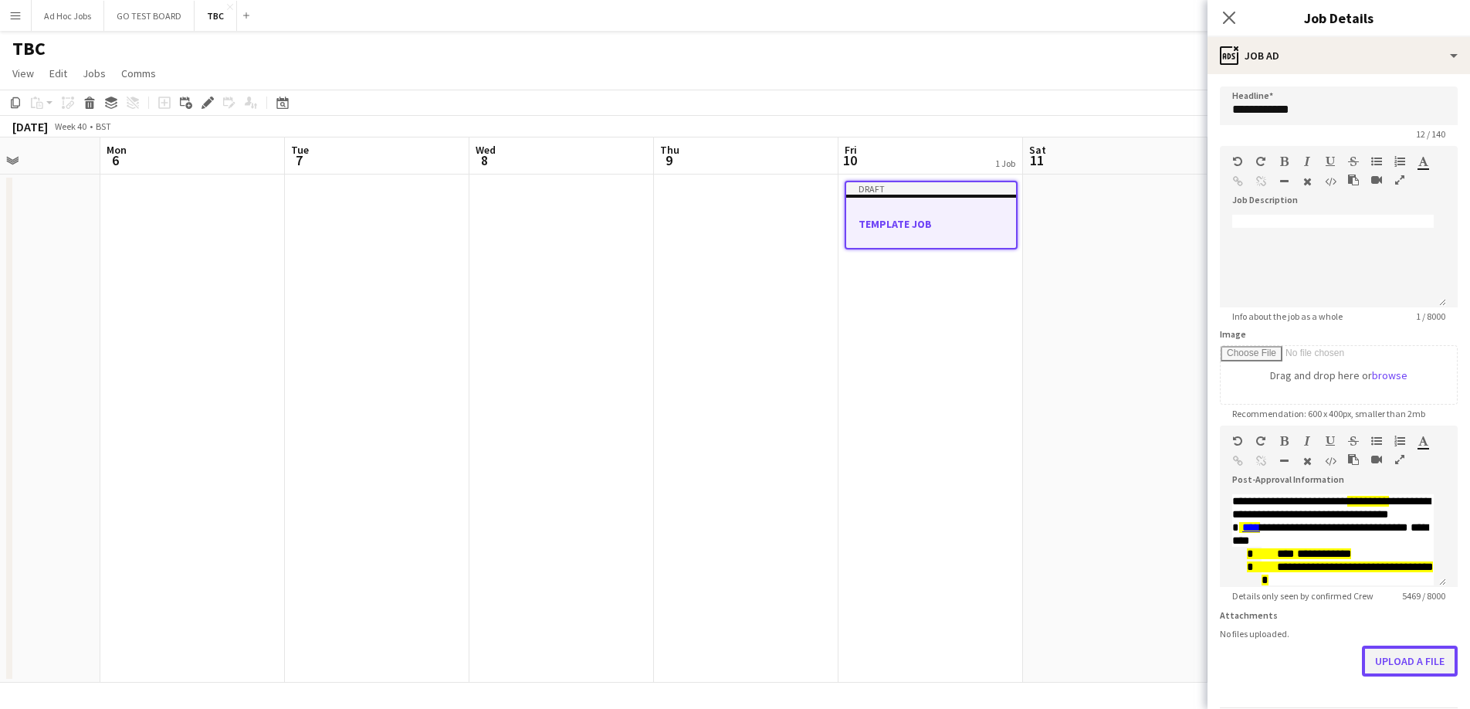
click at [1417, 670] on button "Upload a file" at bounding box center [1410, 660] width 96 height 31
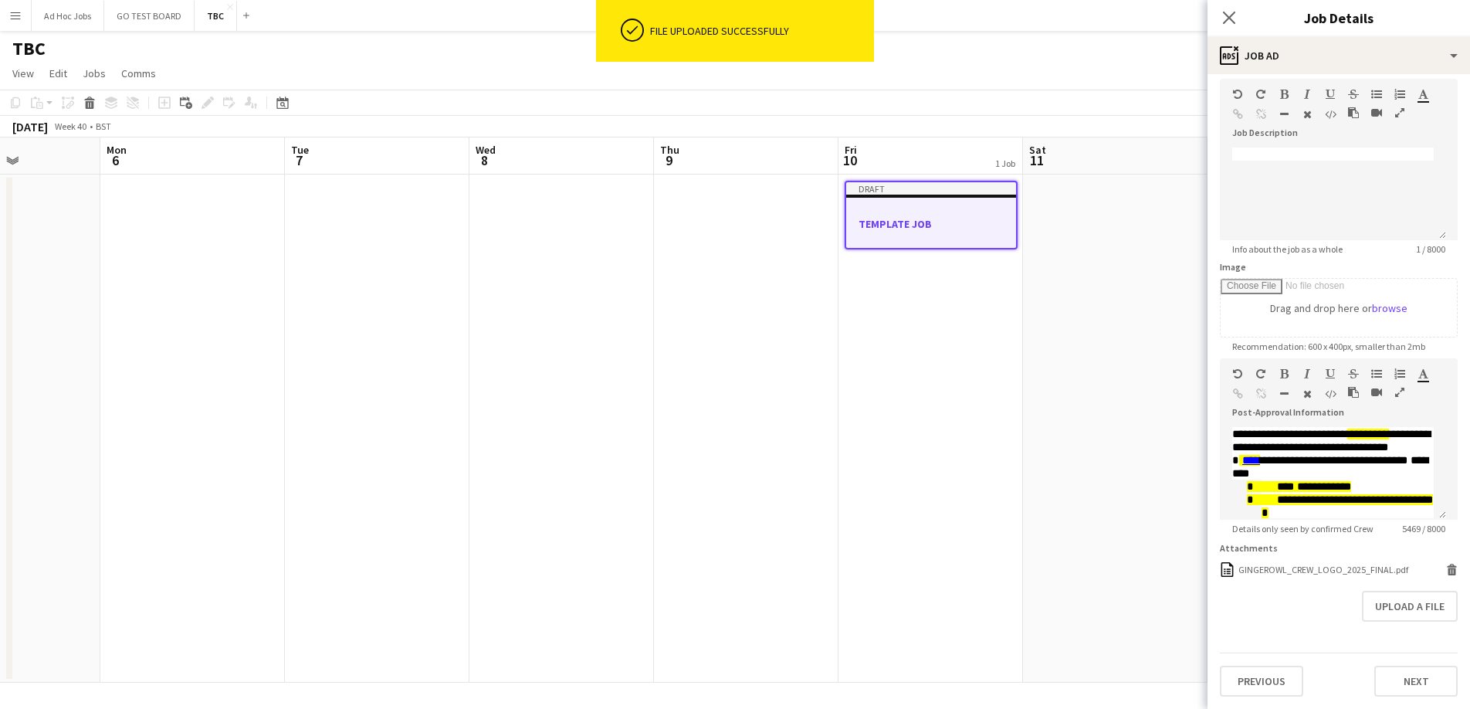
scroll to position [79, 0]
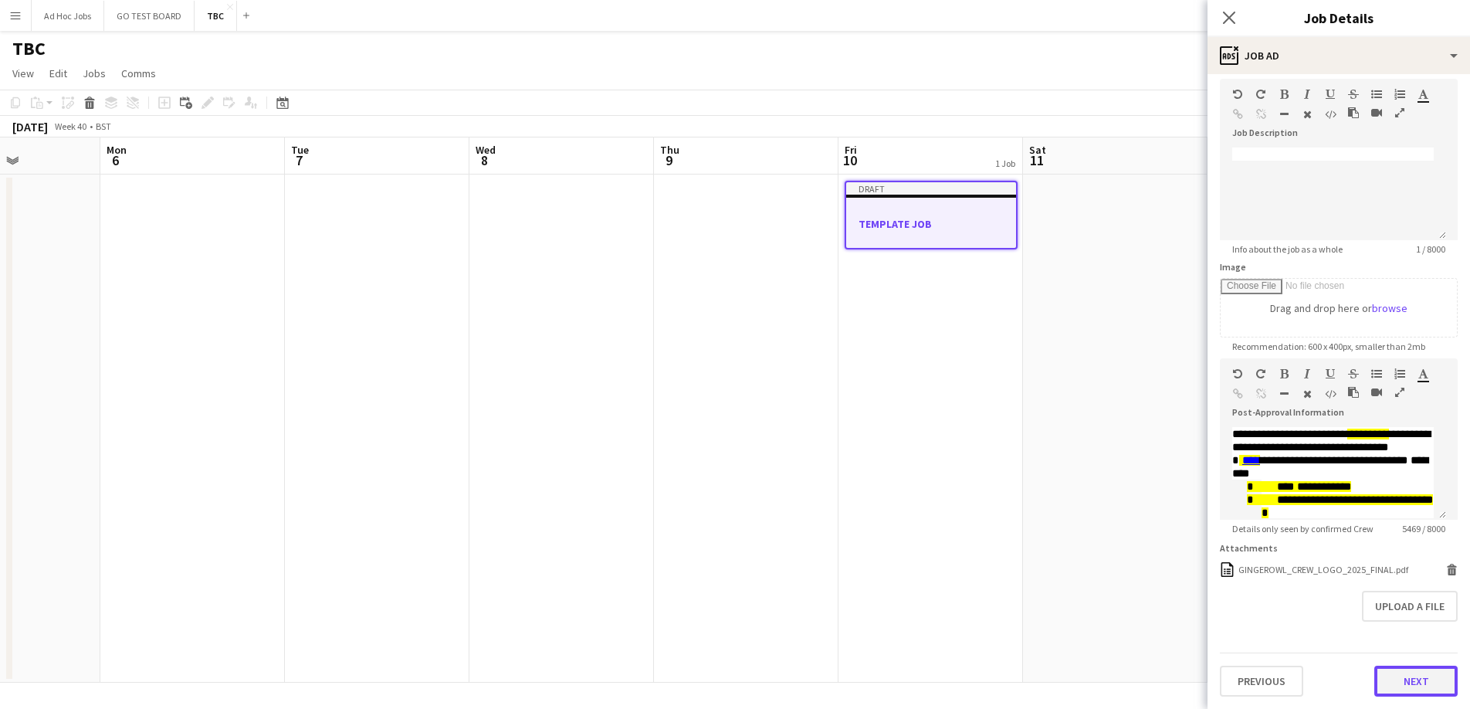
click at [1379, 682] on button "Next" at bounding box center [1415, 681] width 83 height 31
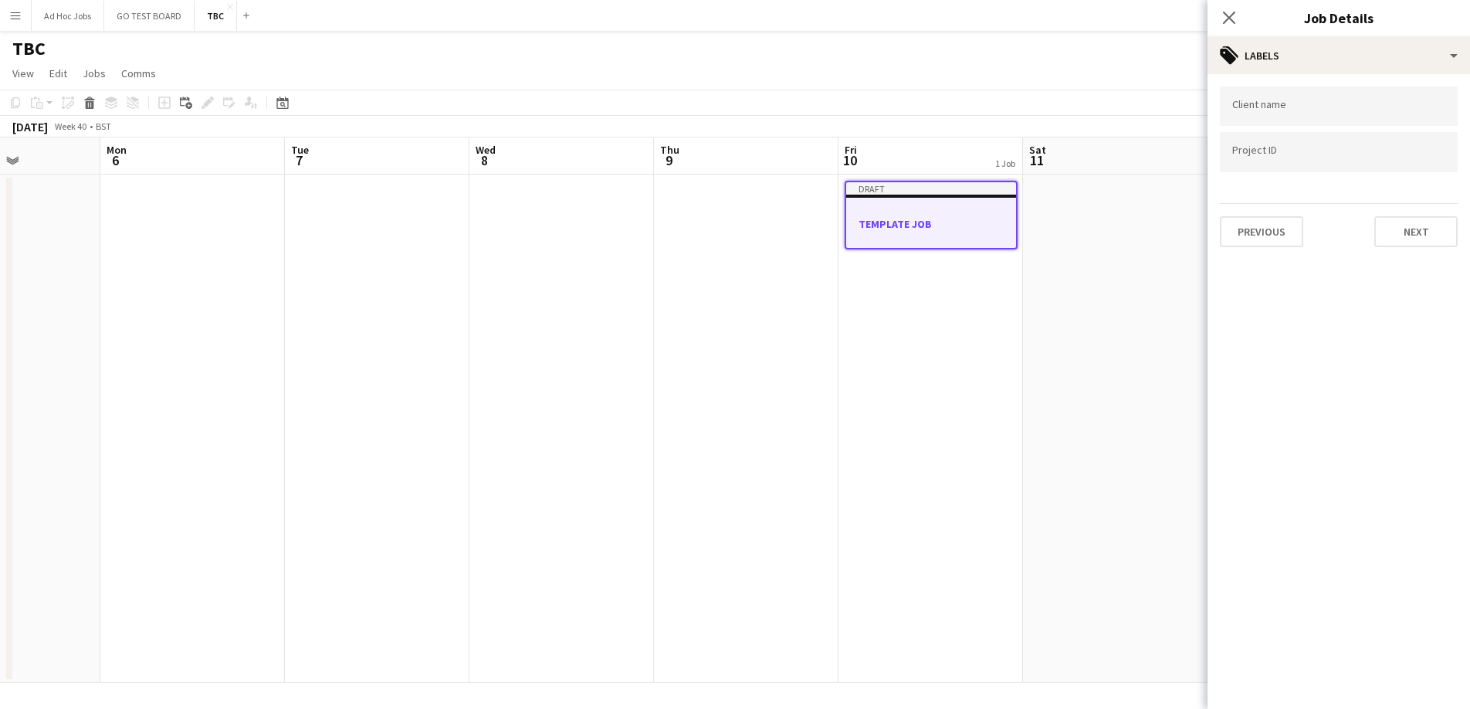
click at [1441, 247] on div "Client name Project ID Previous Next" at bounding box center [1338, 166] width 262 height 185
click at [1423, 227] on button "Next" at bounding box center [1415, 231] width 83 height 31
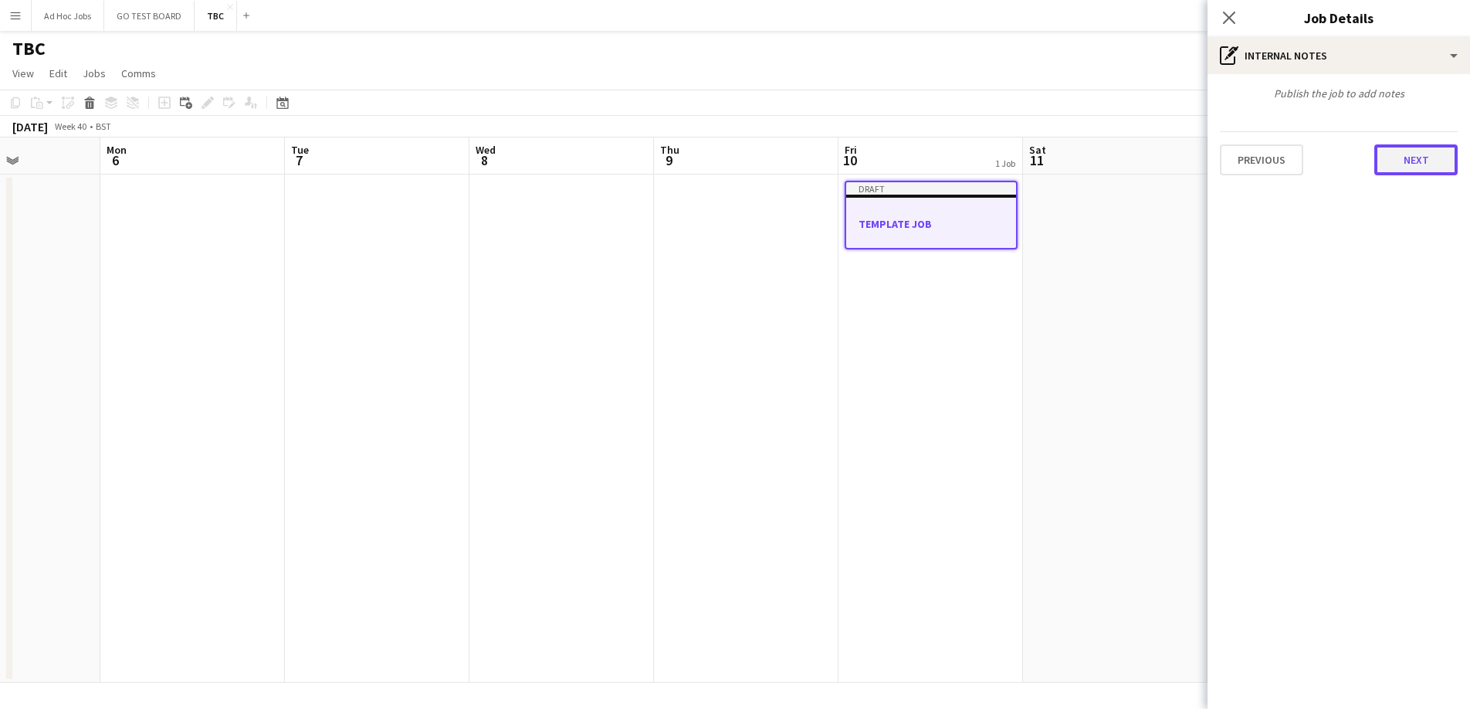
click at [1414, 160] on button "Next" at bounding box center [1415, 159] width 83 height 31
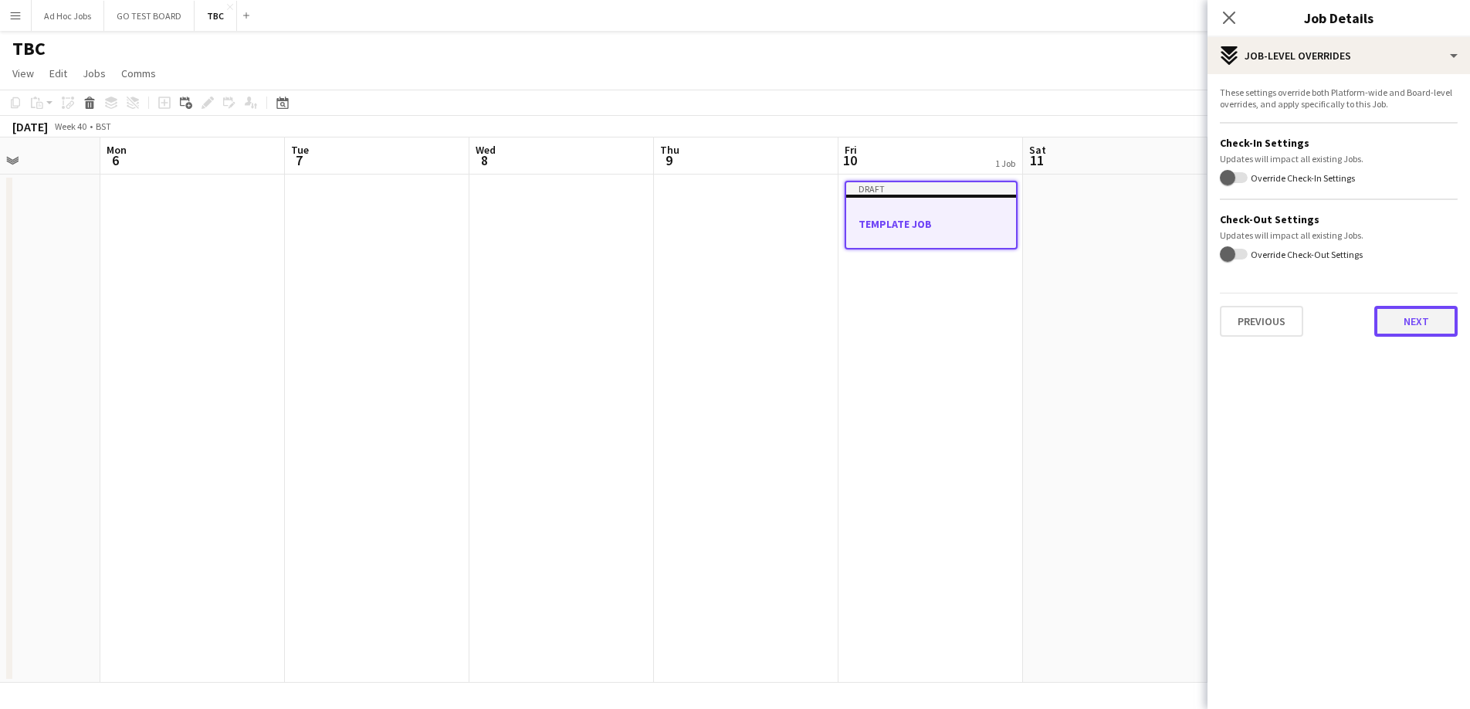
click at [1419, 323] on button "Next" at bounding box center [1415, 321] width 83 height 31
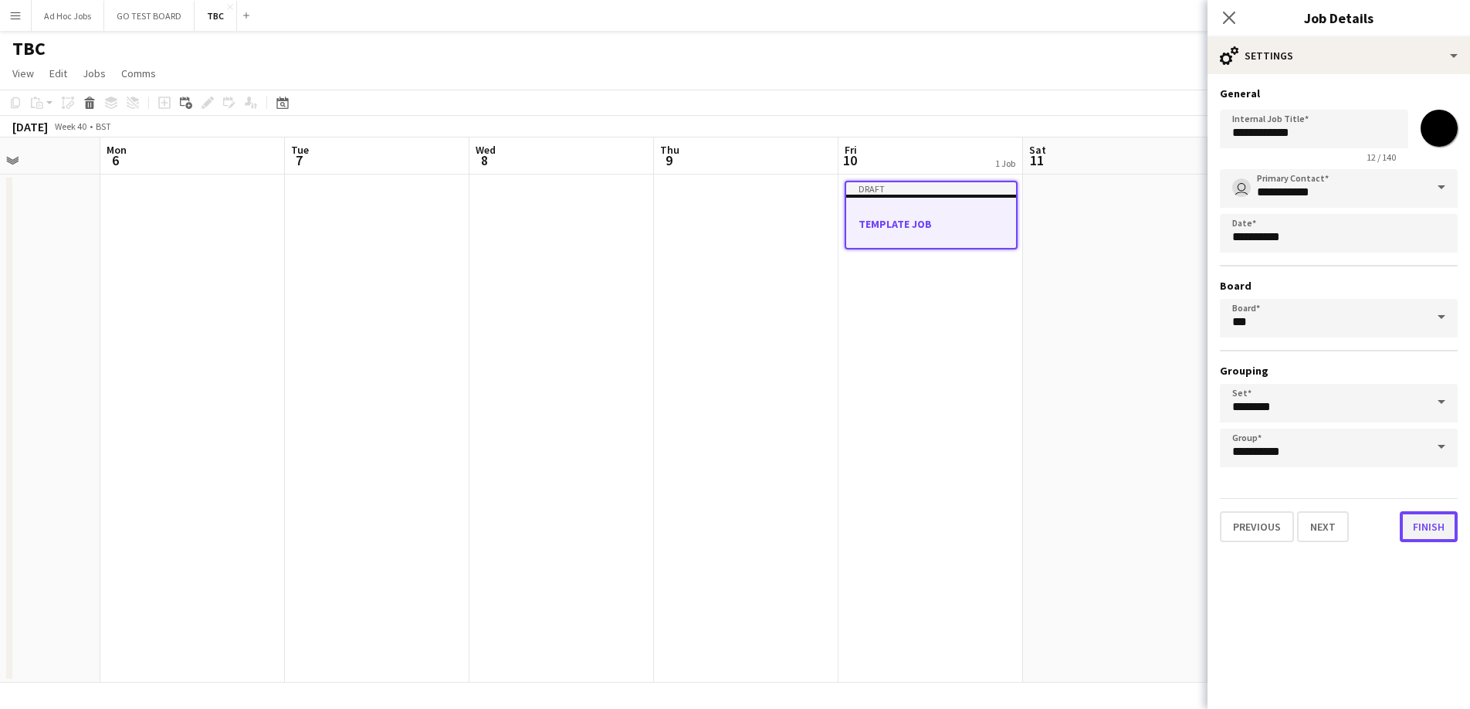
click at [1450, 534] on button "Finish" at bounding box center [1429, 526] width 58 height 31
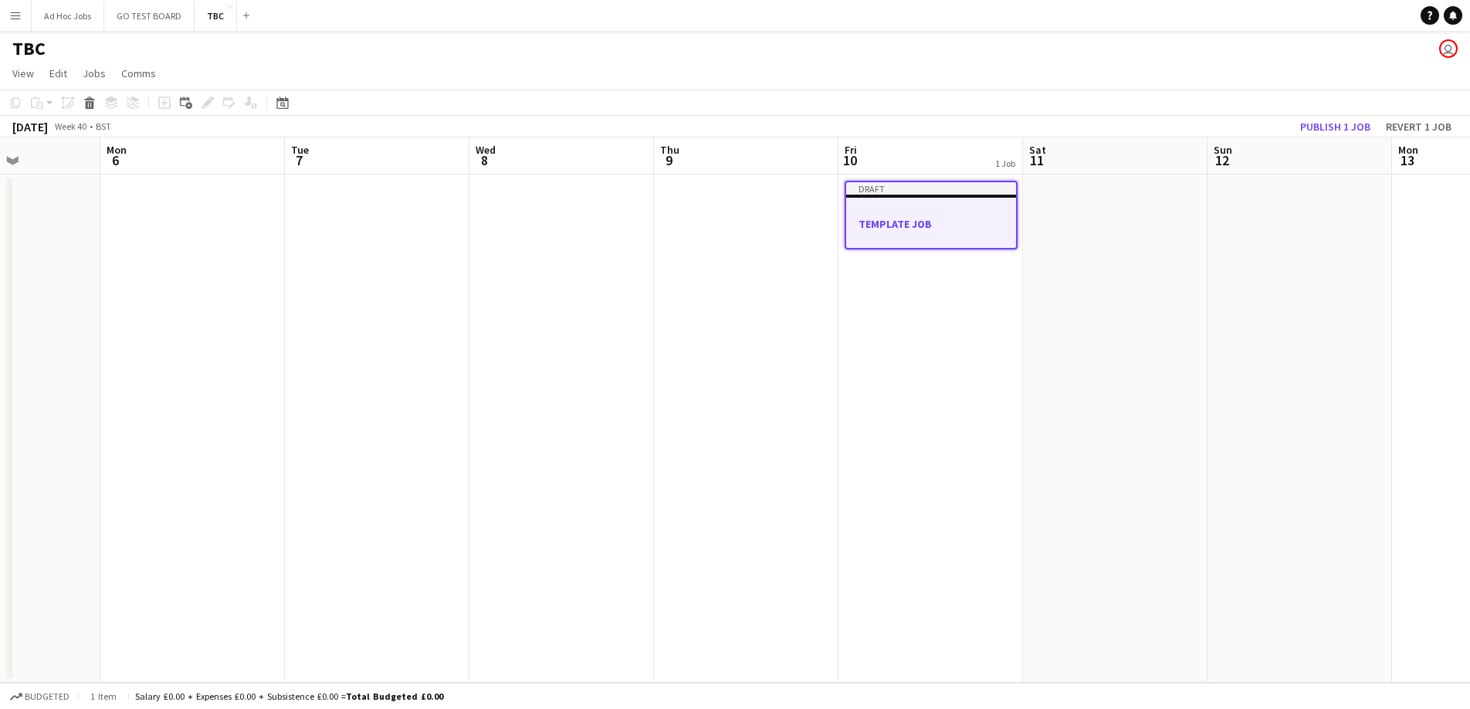
click at [958, 219] on h3 "TEMPLATE JOB" at bounding box center [931, 224] width 170 height 14
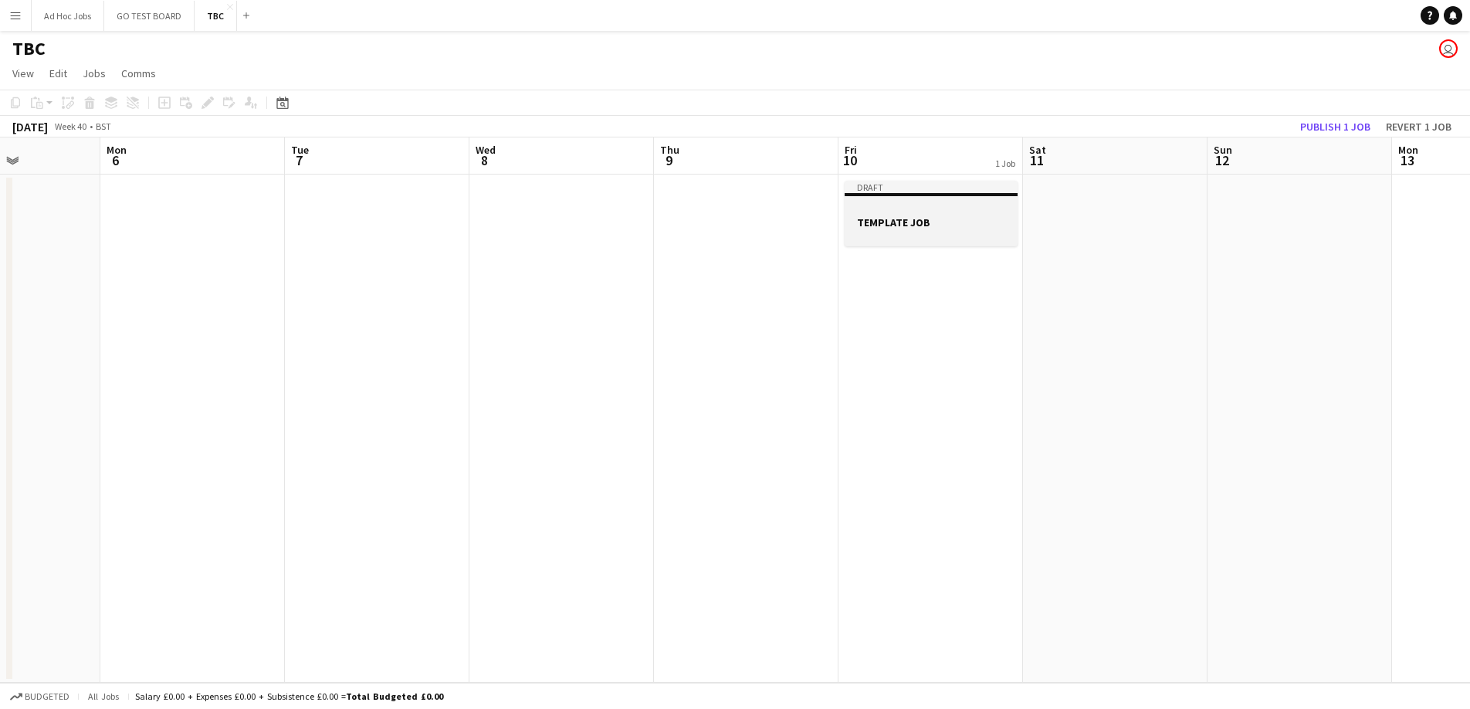
click at [958, 219] on h3 "TEMPLATE JOB" at bounding box center [931, 222] width 173 height 14
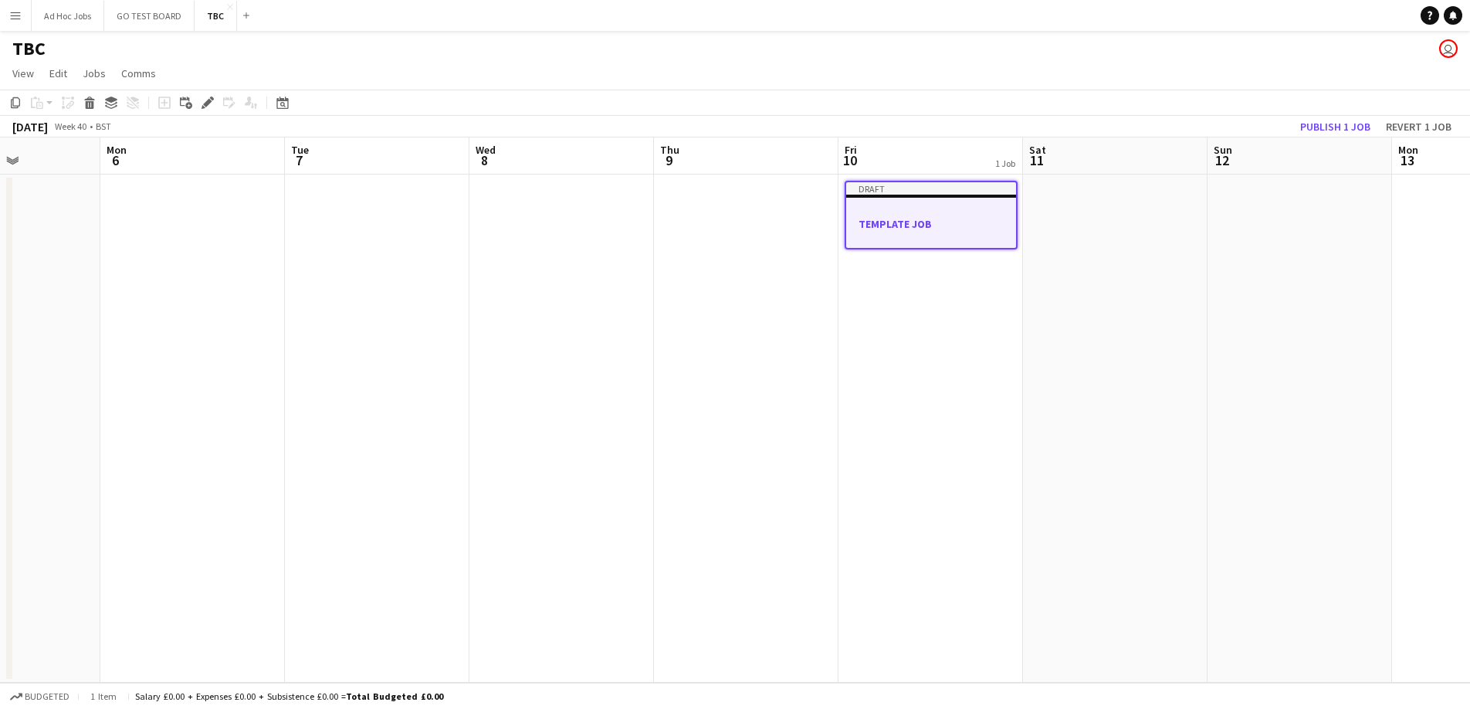
click at [913, 215] on div at bounding box center [931, 210] width 170 height 12
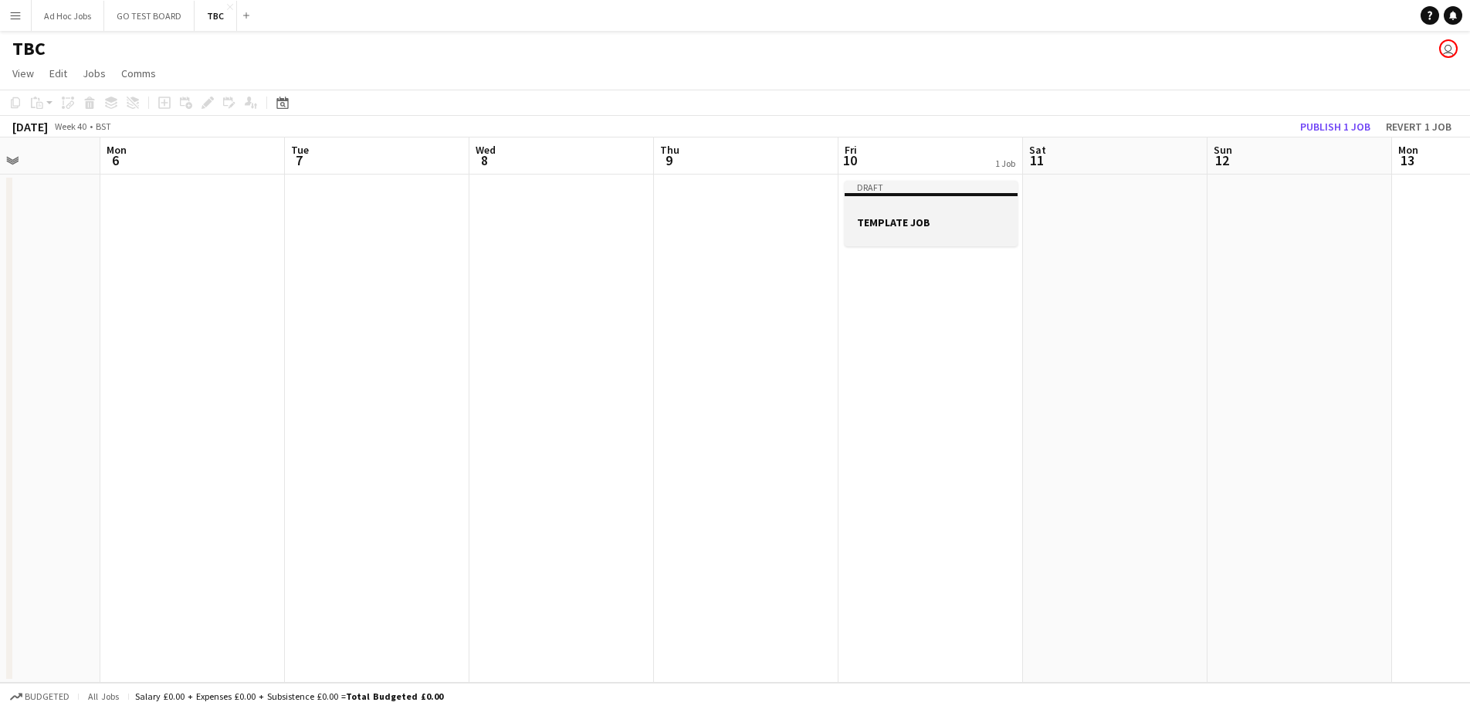
click at [912, 215] on h3 "TEMPLATE JOB" at bounding box center [931, 222] width 173 height 14
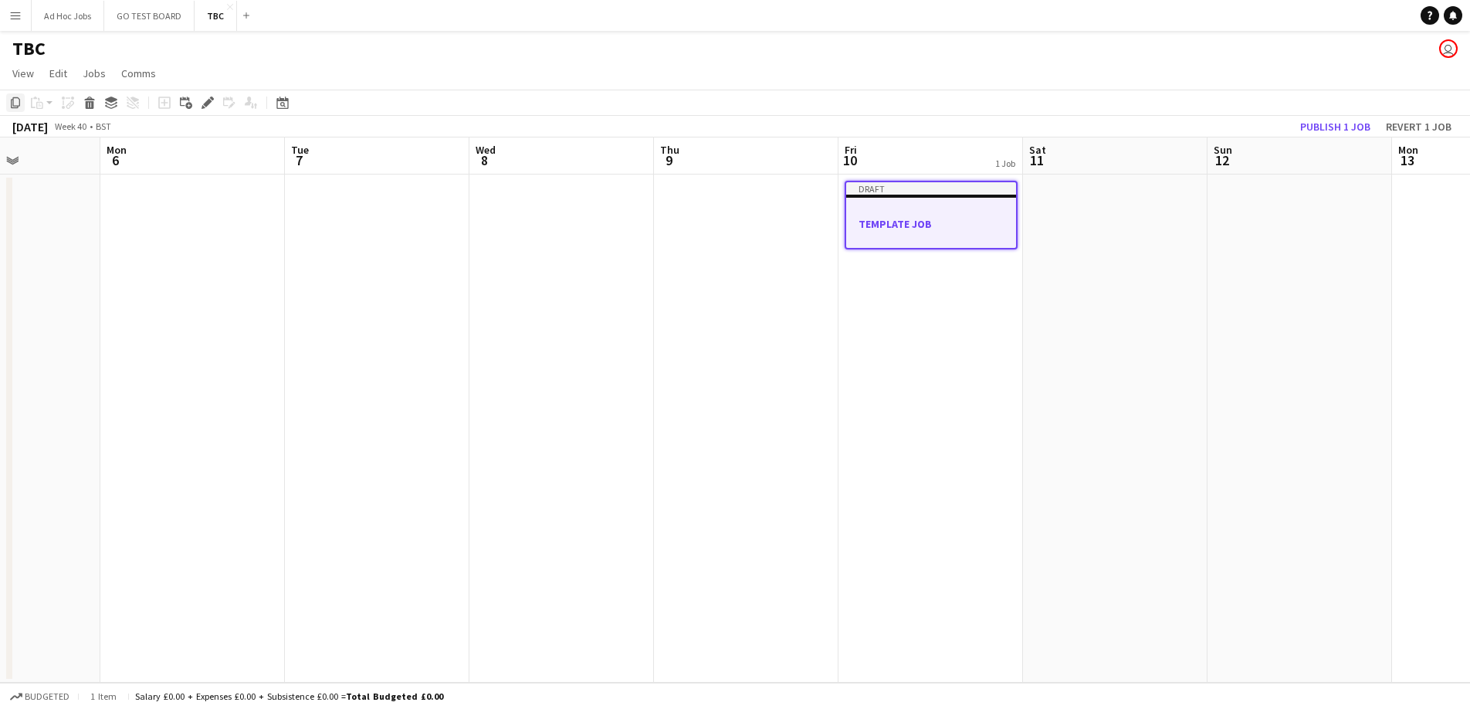
click at [18, 103] on icon "Copy" at bounding box center [15, 103] width 12 height 12
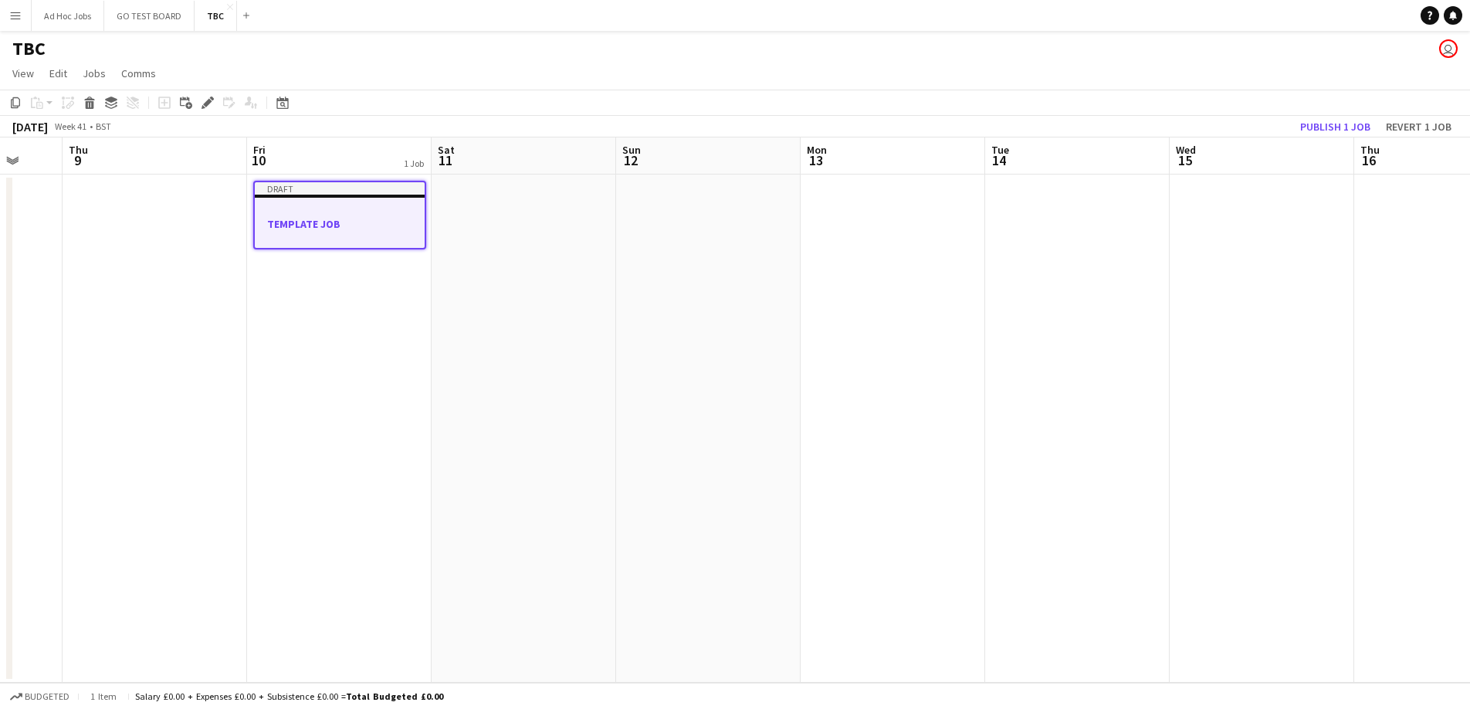
scroll to position [0, 522]
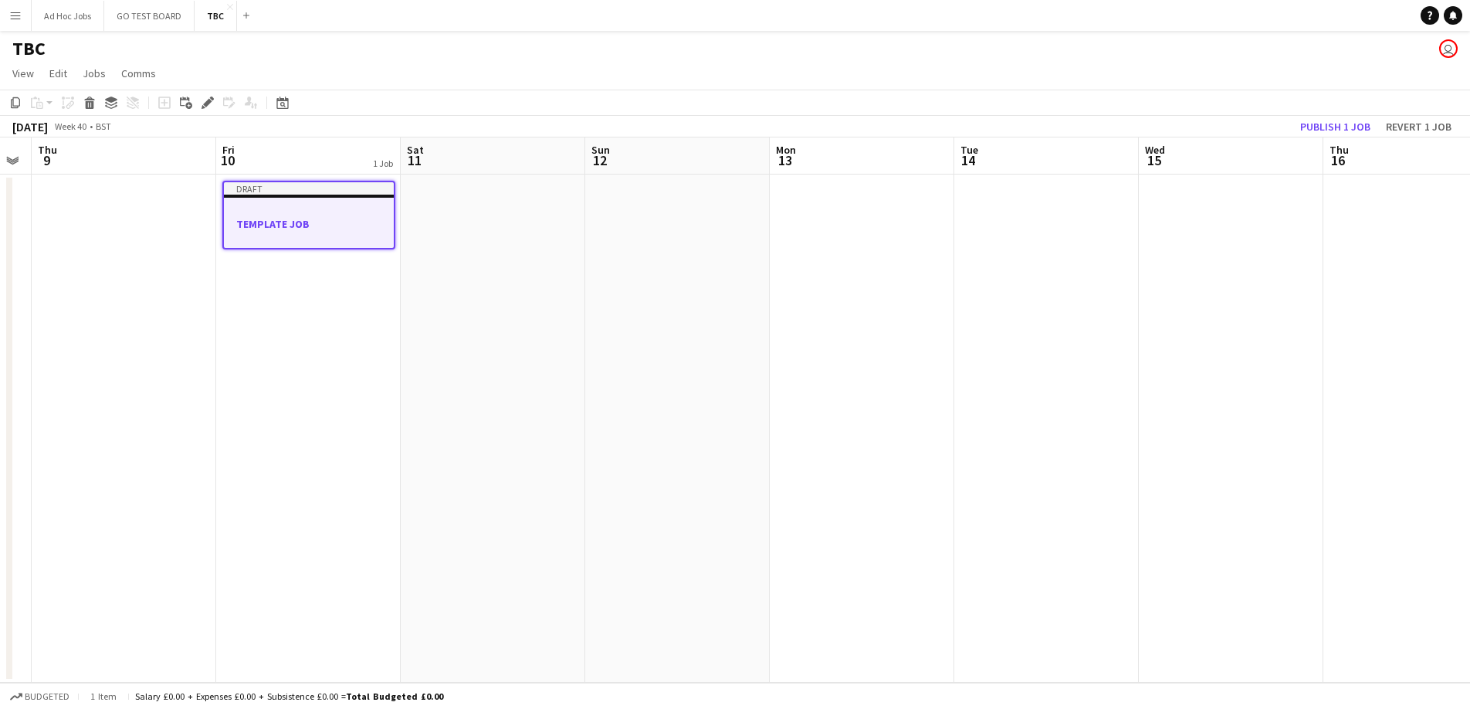
drag, startPoint x: 1310, startPoint y: 454, endPoint x: 689, endPoint y: 454, distance: 621.5
click at [689, 454] on app-calendar-viewport "Mon 6 Tue 7 Wed 8 Thu 9 Fri 10 1 Job Sat 11 Sun 12 Mon 13 Tue 14 Wed 15 Thu 16 …" at bounding box center [735, 409] width 1470 height 545
click at [1199, 200] on app-date-cell at bounding box center [1231, 428] width 185 height 508
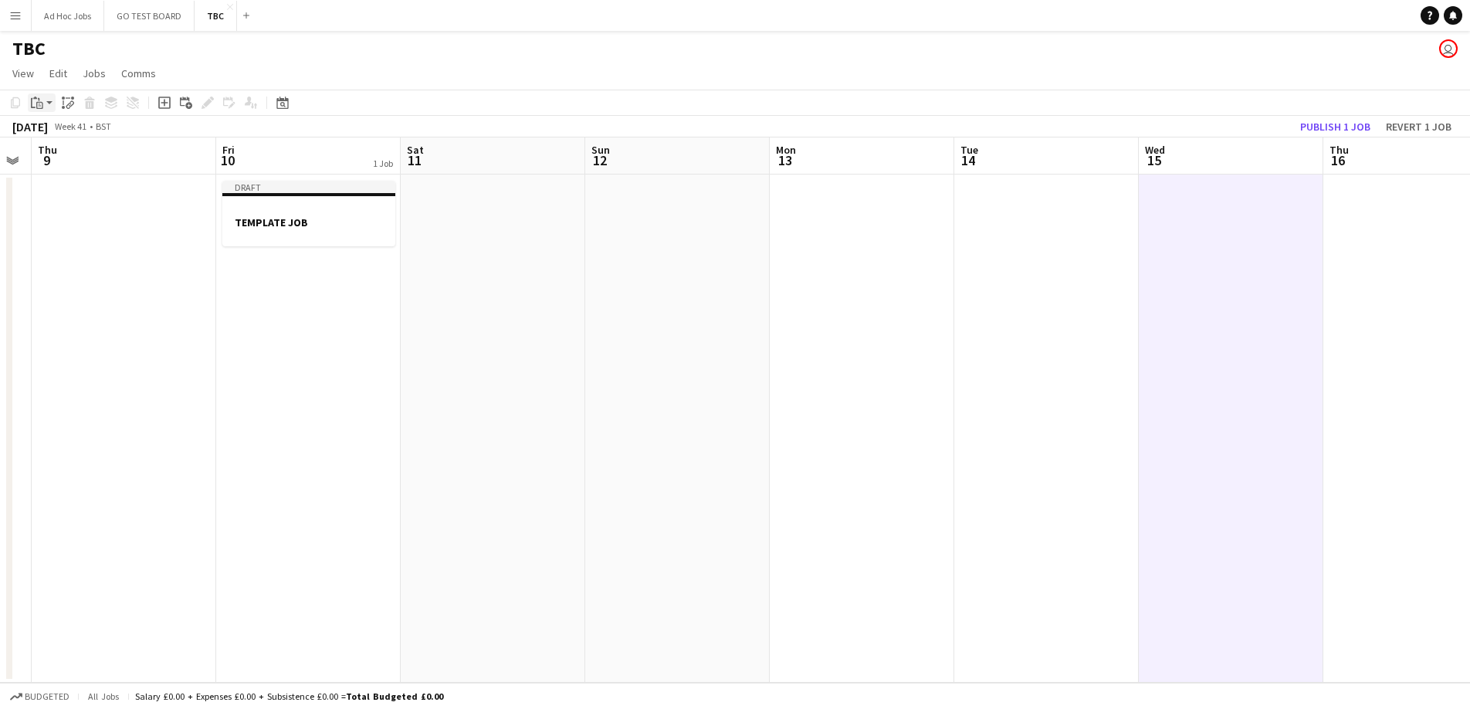
click at [45, 100] on div "Paste" at bounding box center [37, 102] width 19 height 19
click at [53, 129] on link "Paste Command V" at bounding box center [102, 132] width 122 height 14
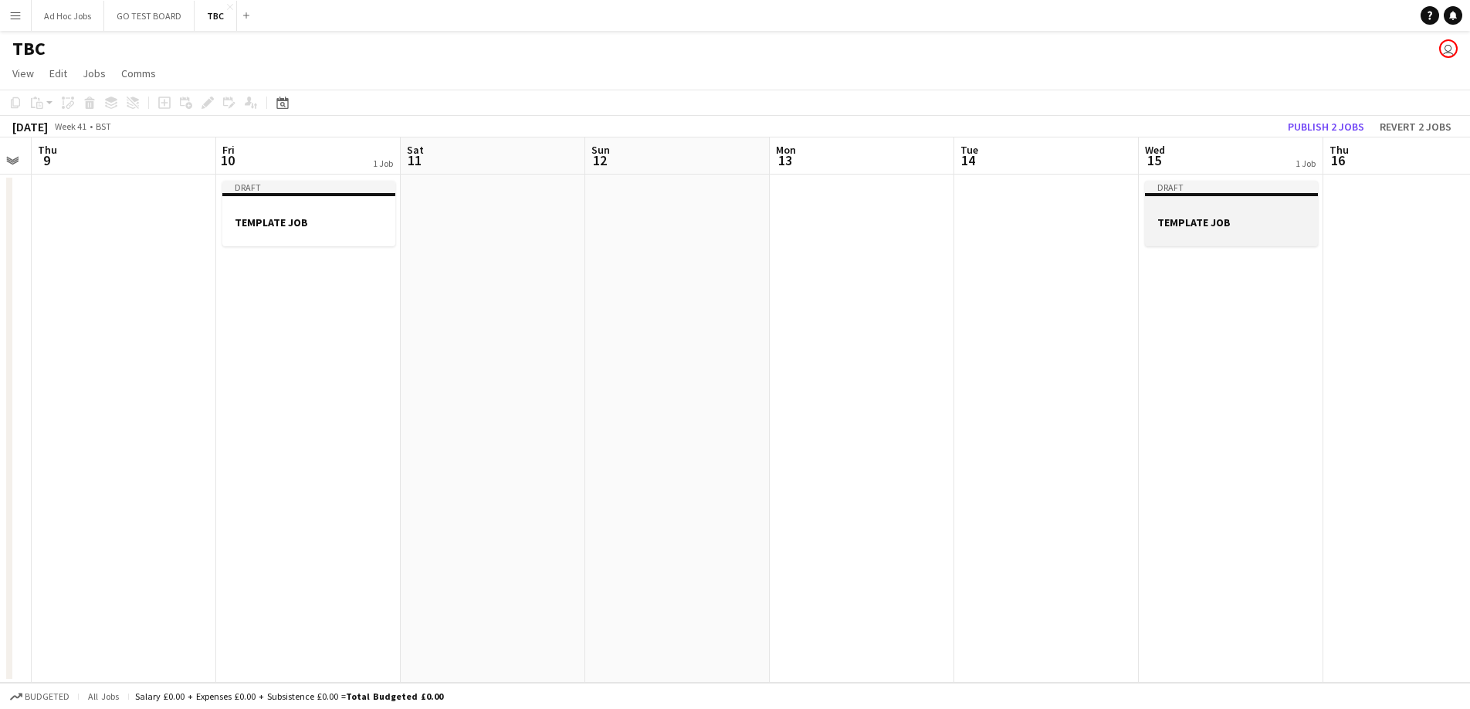
click at [1207, 225] on h3 "TEMPLATE JOB" at bounding box center [1231, 222] width 173 height 14
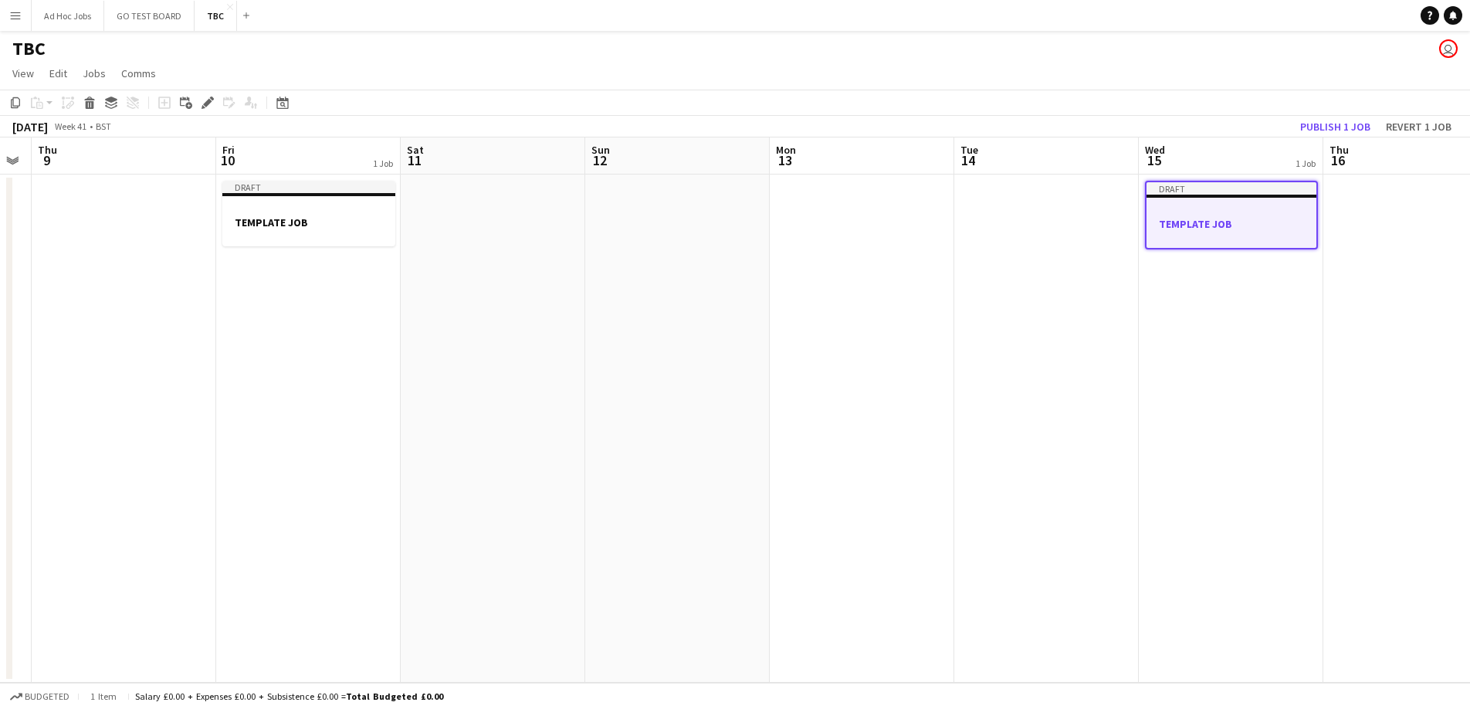
click at [1207, 225] on h3 "TEMPLATE JOB" at bounding box center [1231, 224] width 170 height 14
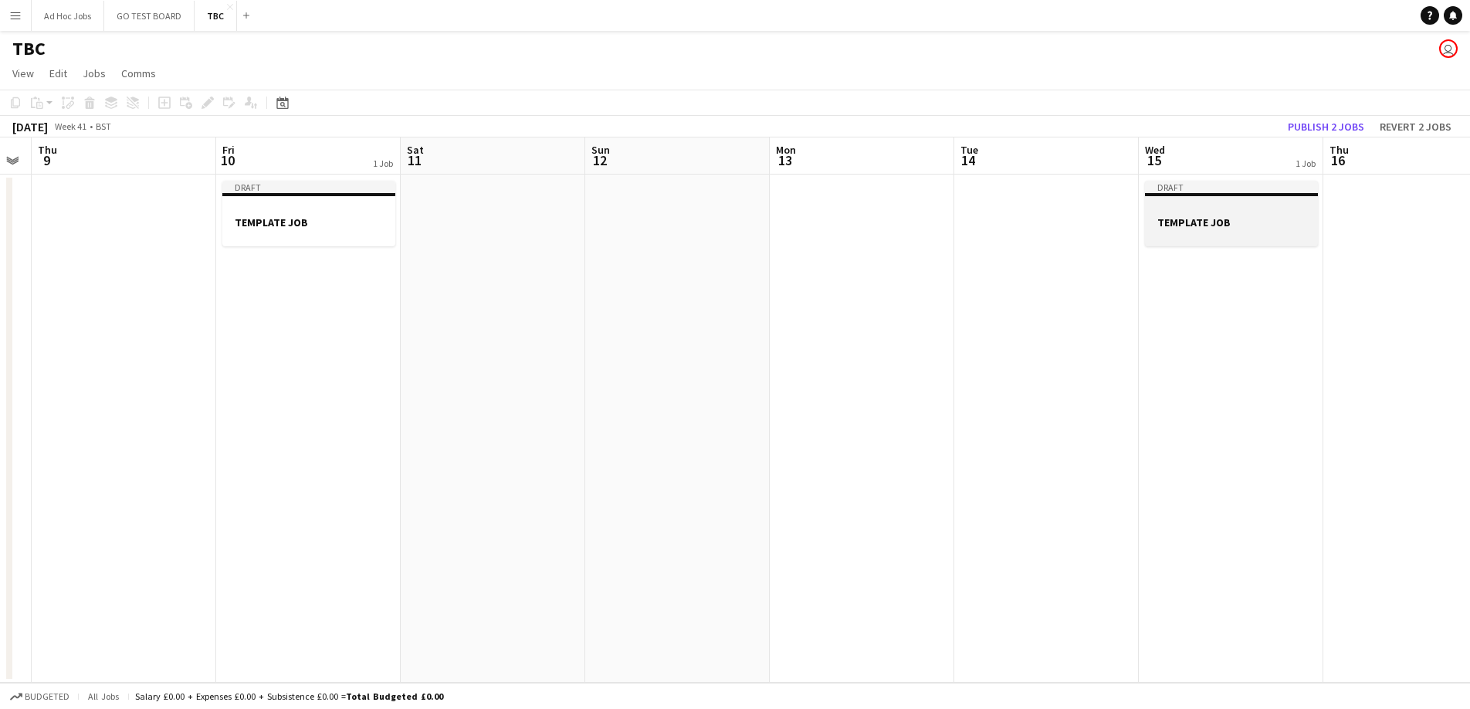
click at [1207, 225] on h3 "TEMPLATE JOB" at bounding box center [1231, 222] width 173 height 14
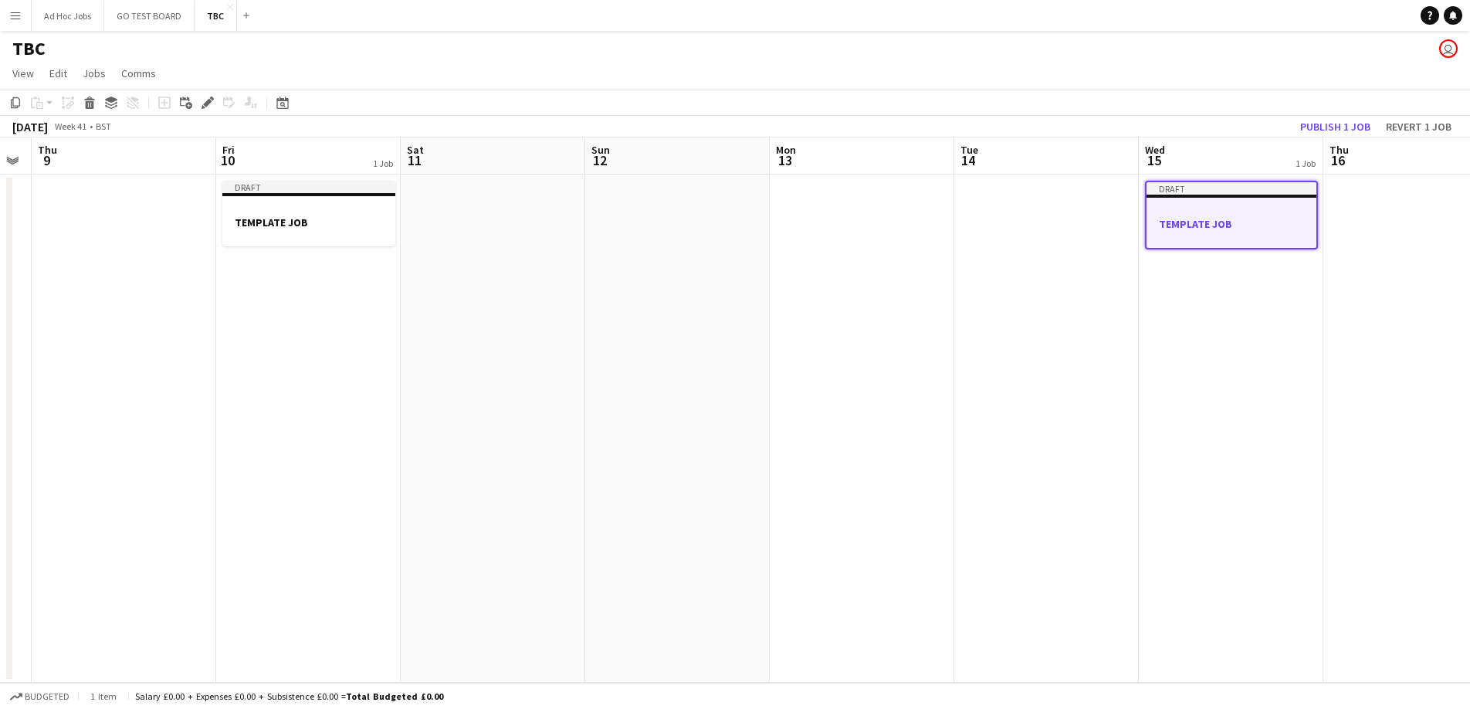
click at [1207, 226] on h3 "TEMPLATE JOB" at bounding box center [1231, 224] width 170 height 14
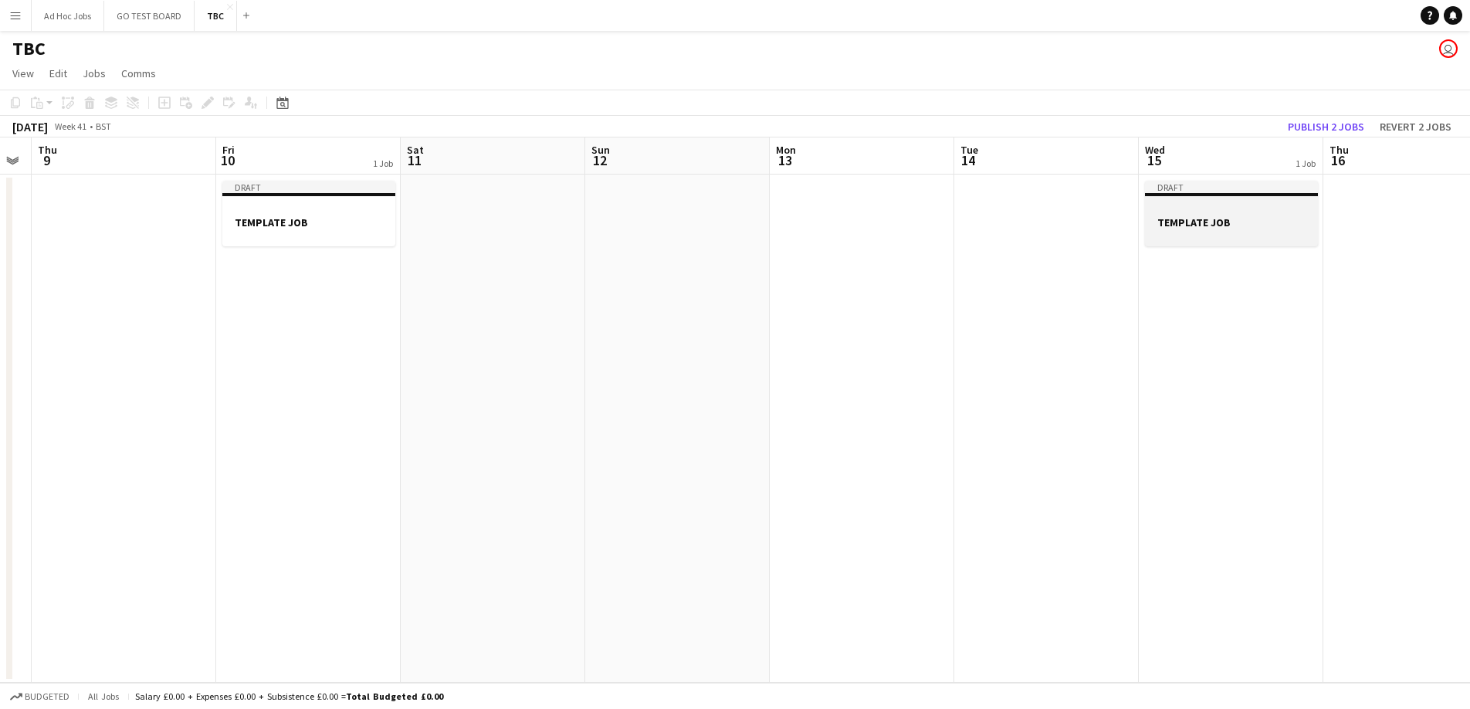
scroll to position [0, 521]
click at [1209, 226] on h3 "TEMPLATE JOB" at bounding box center [1232, 222] width 173 height 14
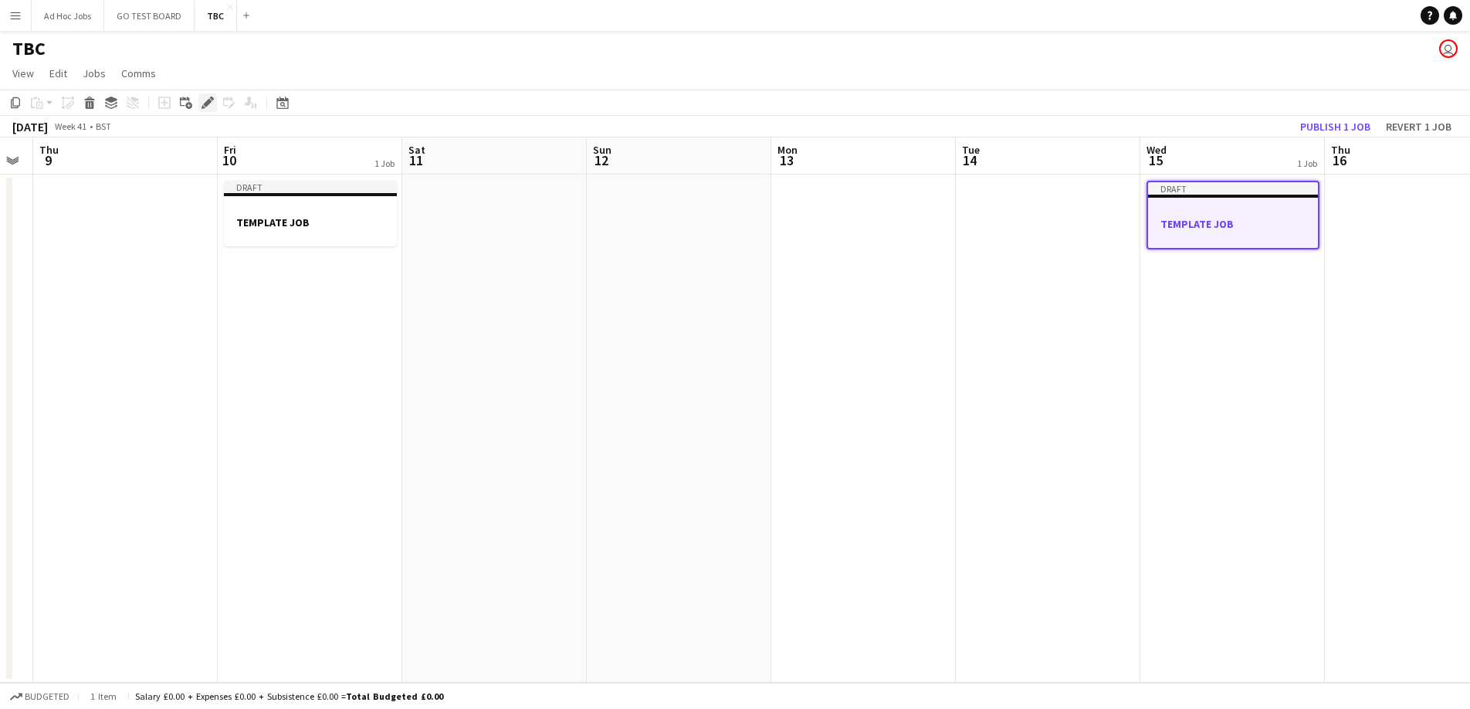
click at [211, 105] on icon "Edit" at bounding box center [208, 103] width 12 height 12
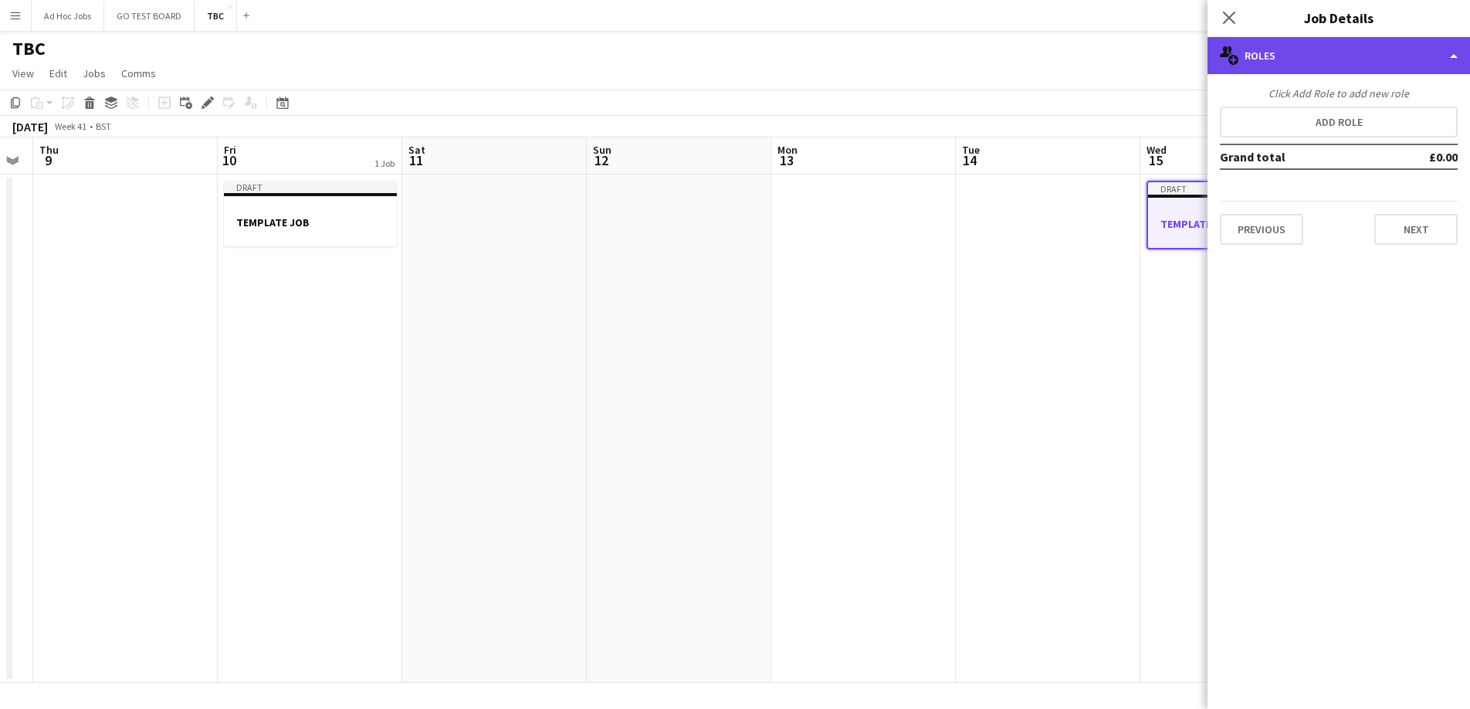
click at [1459, 53] on div "multiple-users-add Roles" at bounding box center [1338, 55] width 262 height 37
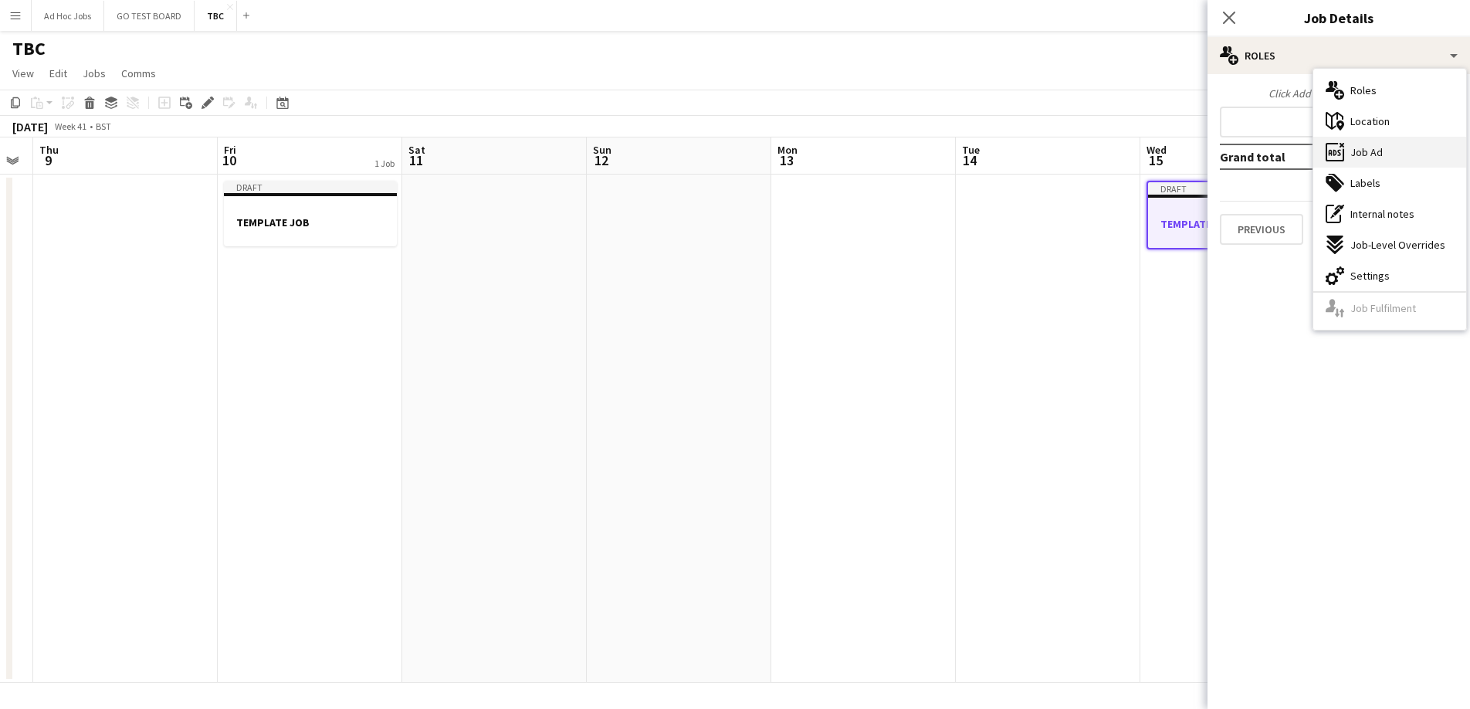
click at [1380, 151] on span "Job Ad" at bounding box center [1366, 152] width 32 height 14
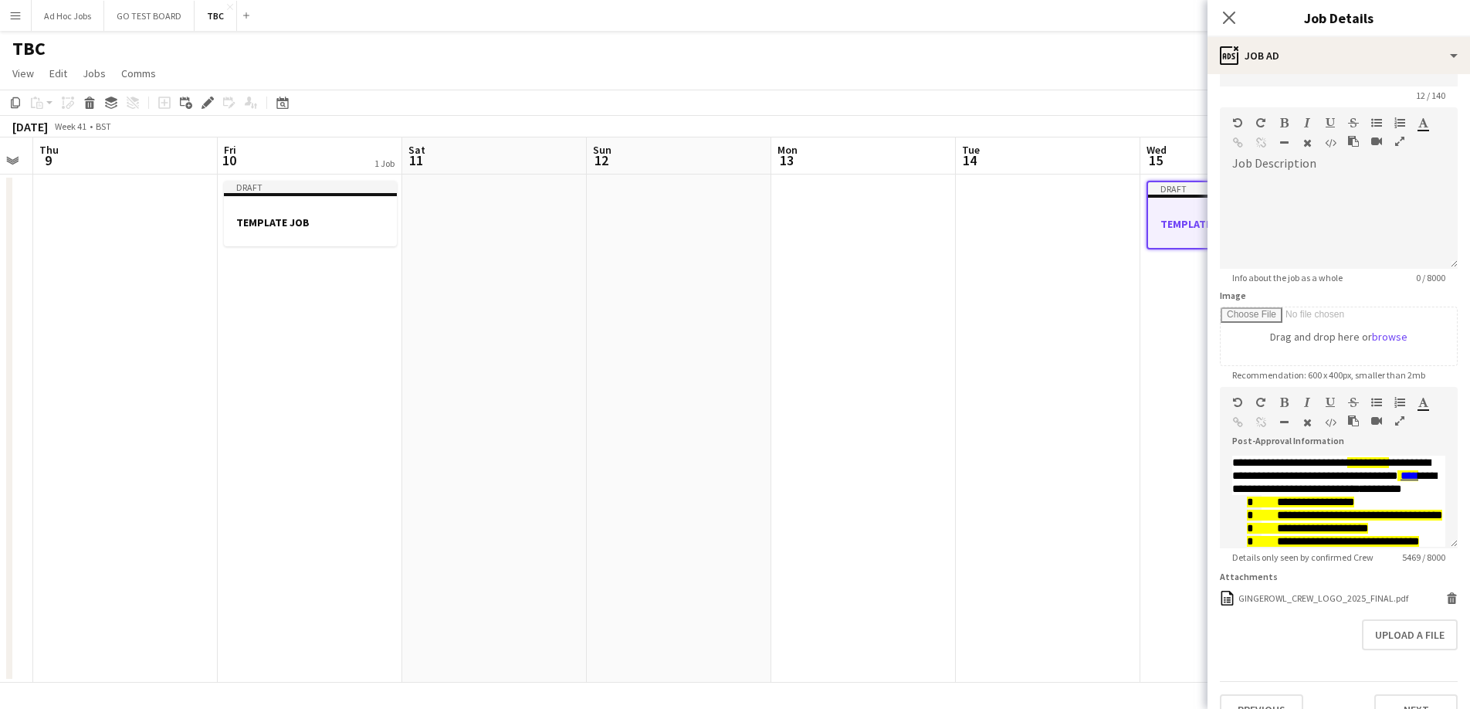
scroll to position [0, 0]
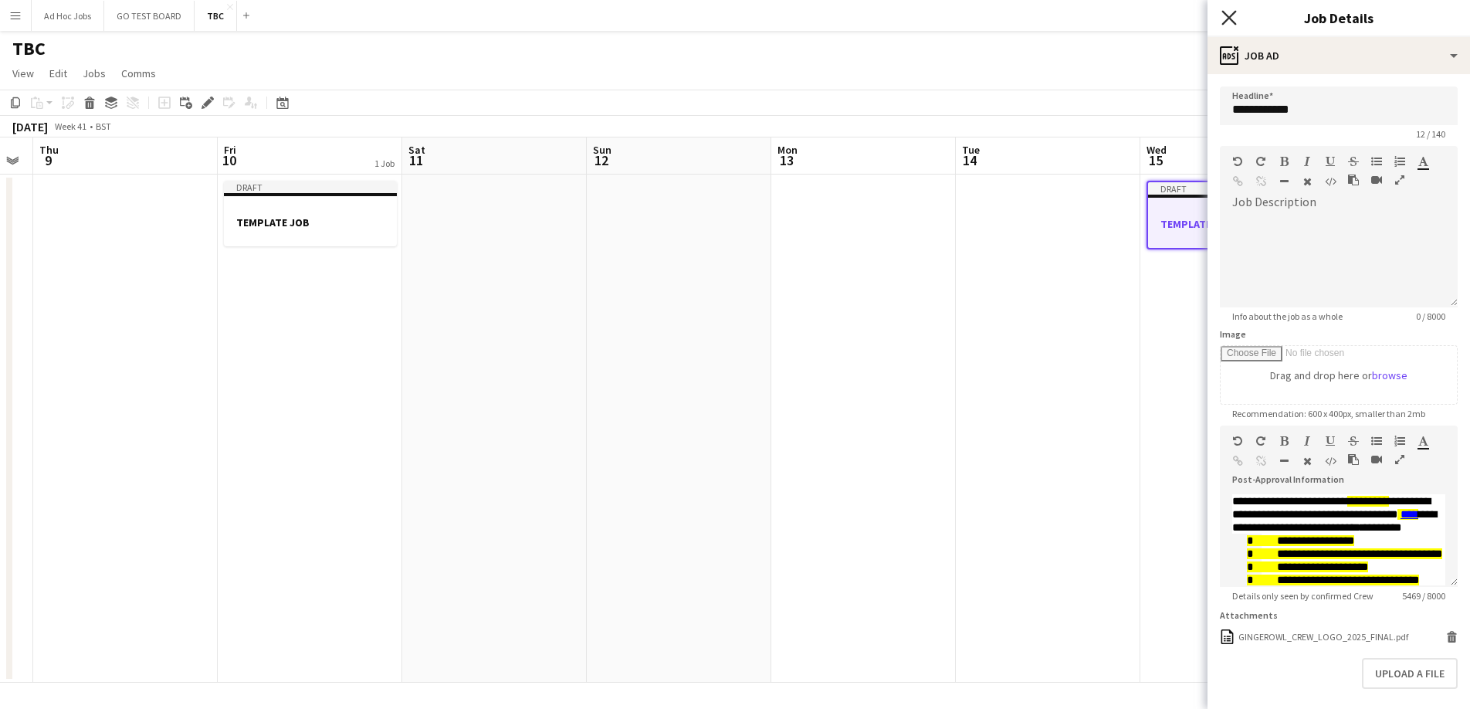
click at [1222, 20] on icon "Close pop-in" at bounding box center [1228, 17] width 15 height 15
